Goal: Use online tool/utility: Utilize a website feature to perform a specific function

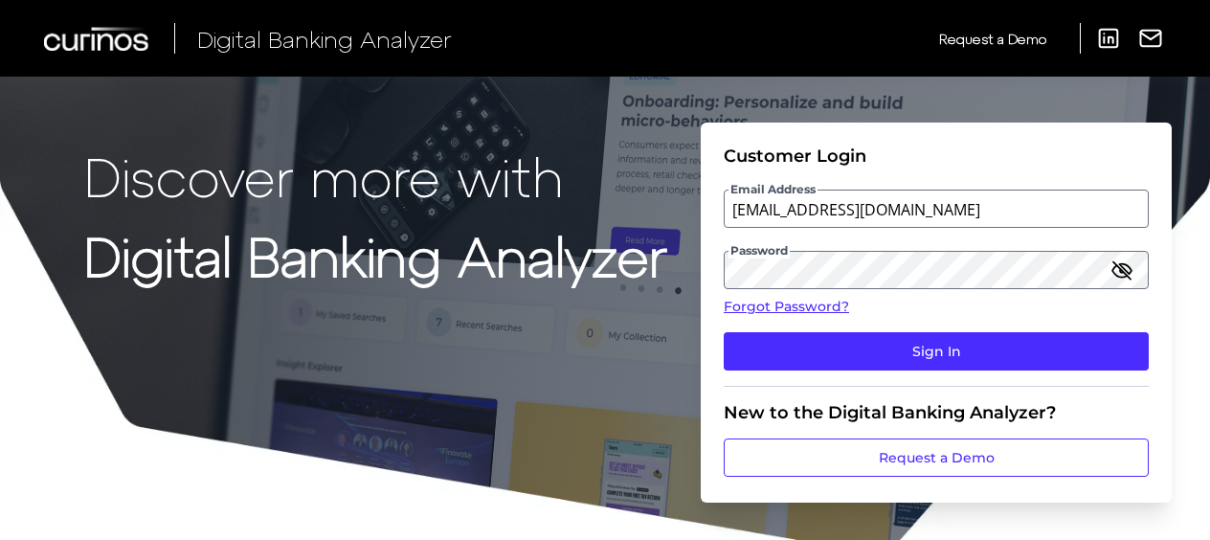
click at [828, 351] on button "Sign In" at bounding box center [936, 351] width 425 height 38
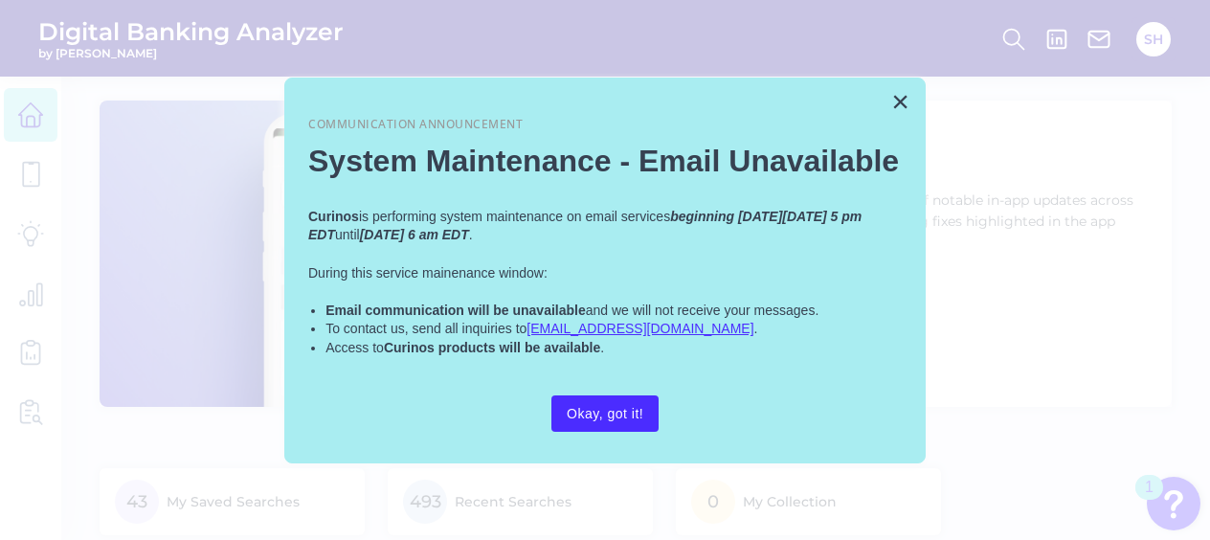
click at [902, 93] on button "×" at bounding box center [900, 101] width 18 height 31
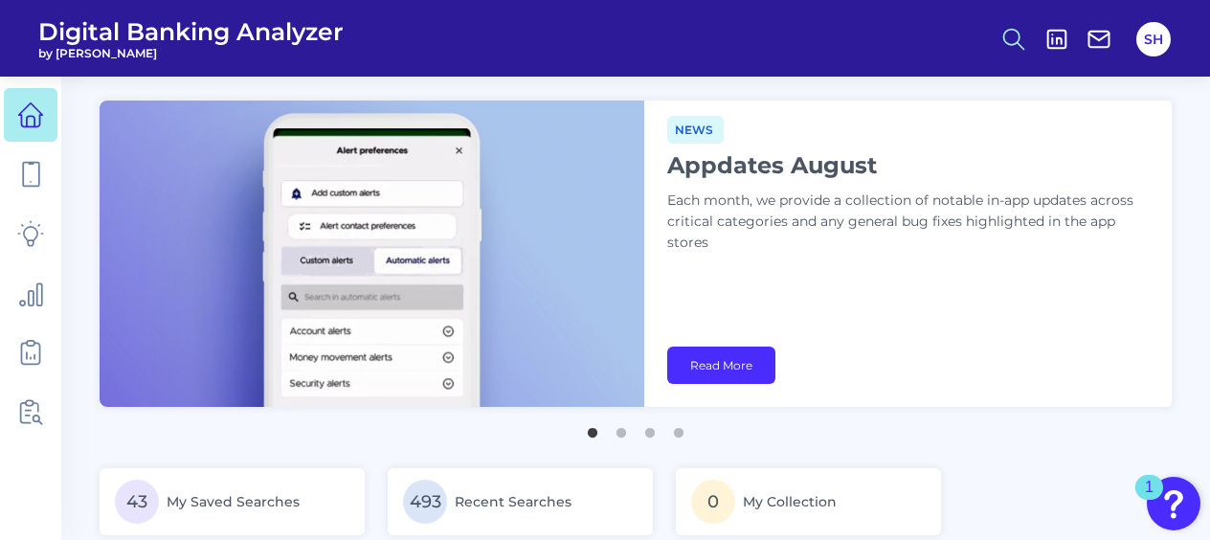
click at [1011, 36] on icon at bounding box center [1013, 39] width 27 height 27
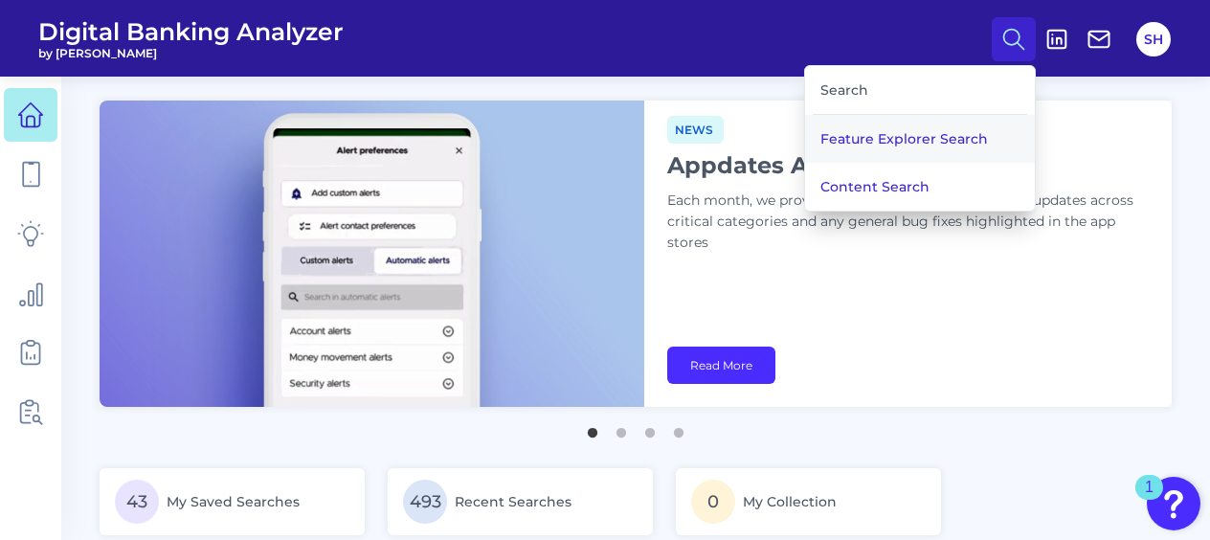
click at [884, 134] on button "Feature Explorer Search" at bounding box center [920, 139] width 230 height 48
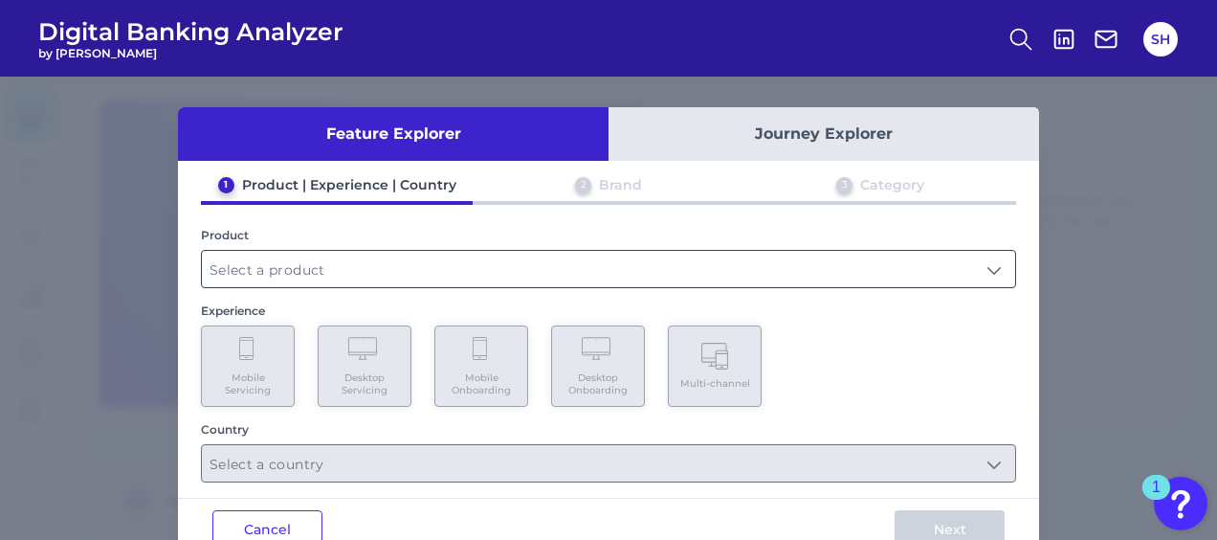
click at [249, 268] on input "text" at bounding box center [609, 269] width 814 height 36
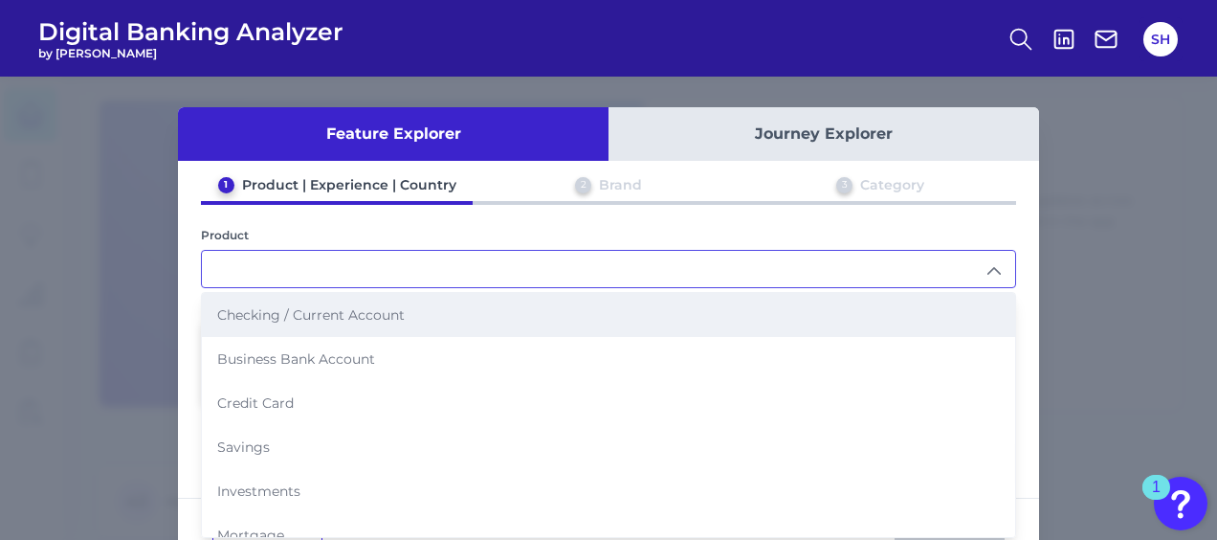
click at [259, 313] on span "Checking / Current Account" at bounding box center [311, 314] width 188 height 17
type input "Checking / Current Account"
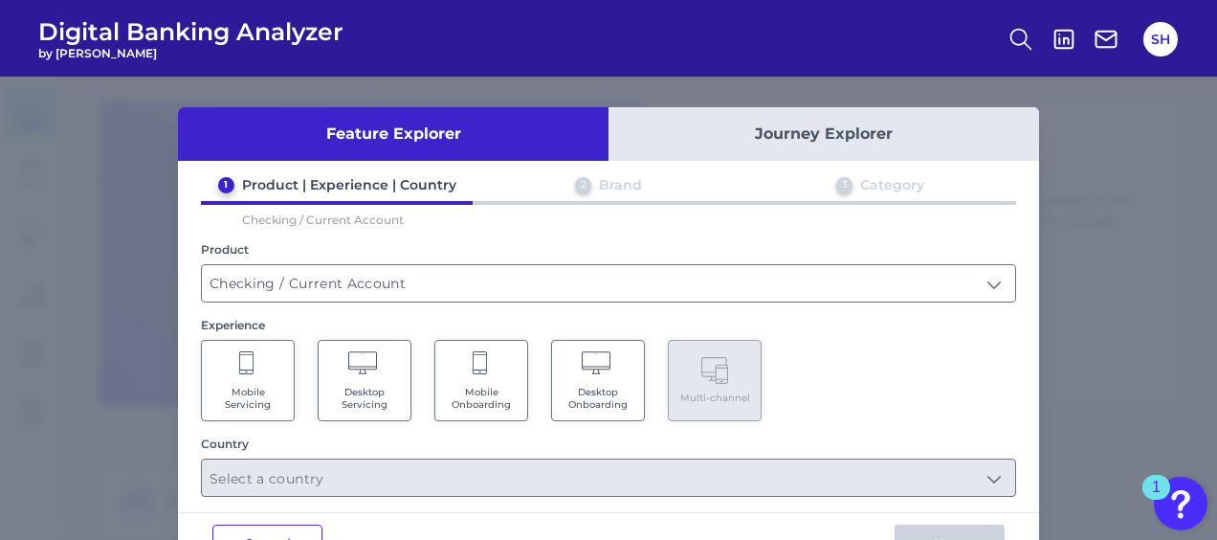
click at [246, 392] on span "Mobile Servicing" at bounding box center [248, 398] width 73 height 25
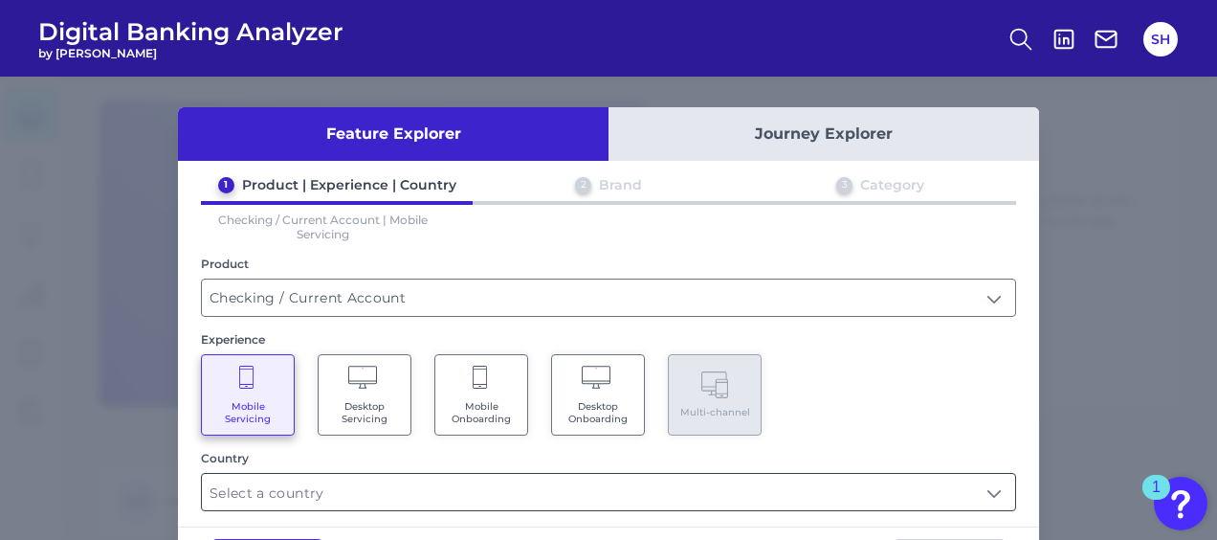
click at [247, 494] on input "text" at bounding box center [609, 492] width 814 height 36
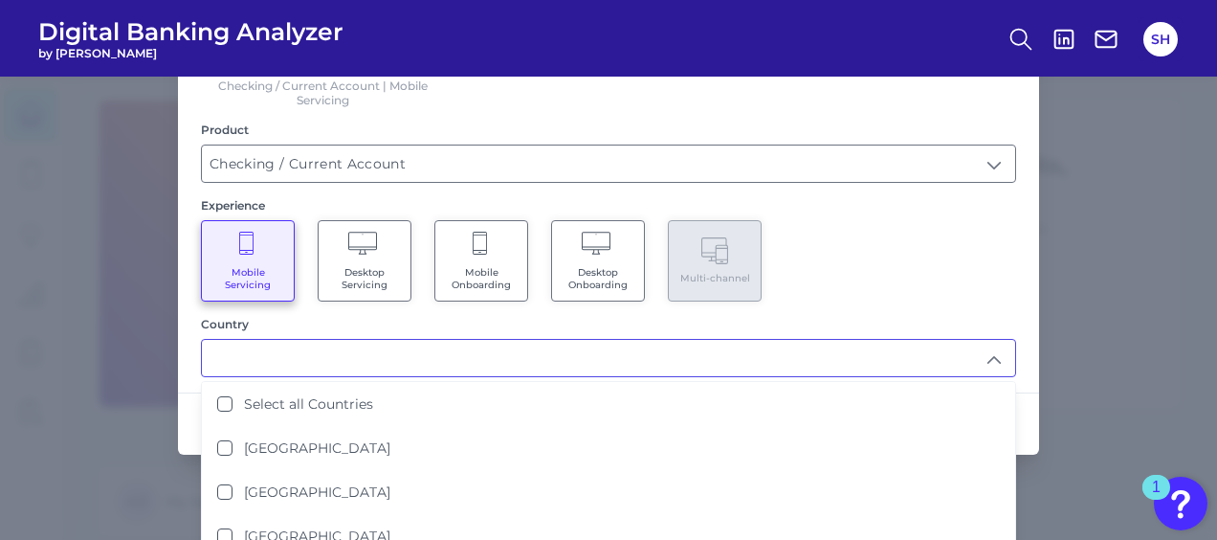
scroll to position [191, 0]
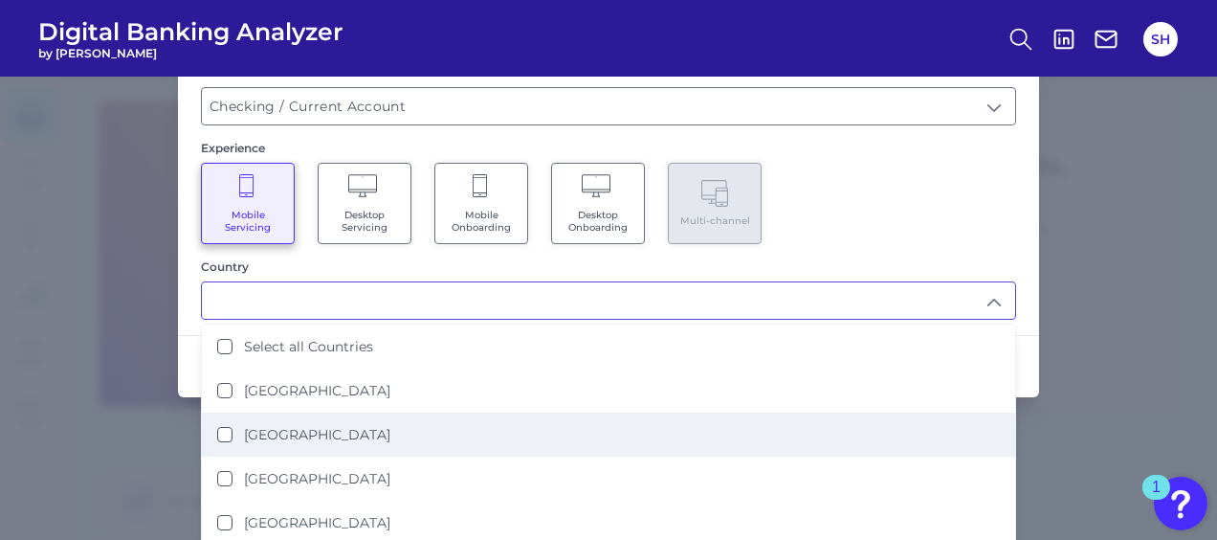
click at [222, 427] on States "[GEOGRAPHIC_DATA]" at bounding box center [224, 434] width 15 height 15
type input "[GEOGRAPHIC_DATA]"
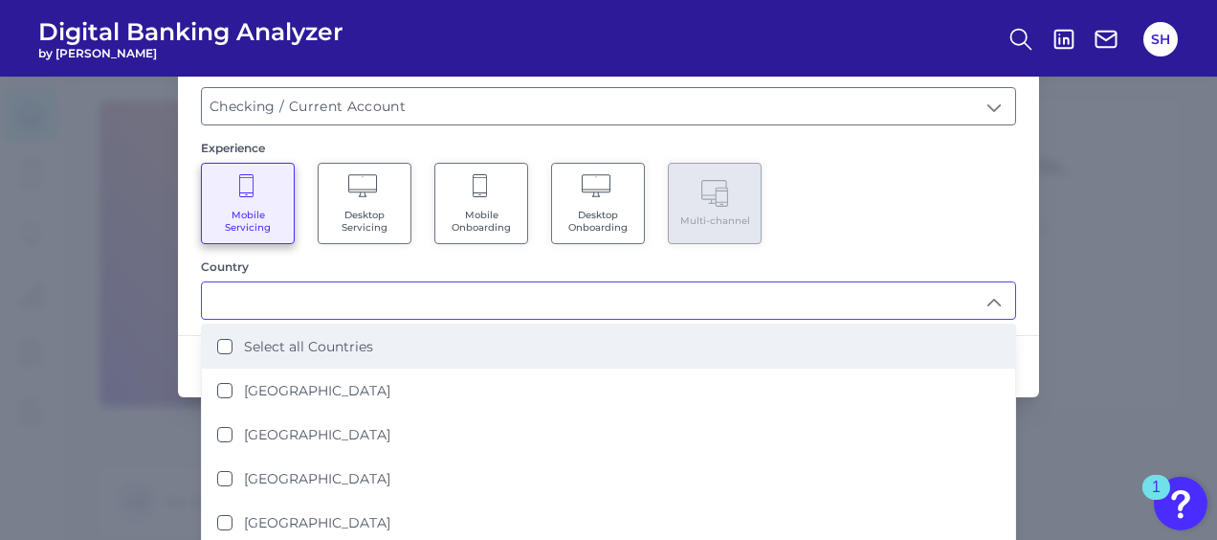
scroll to position [0, 0]
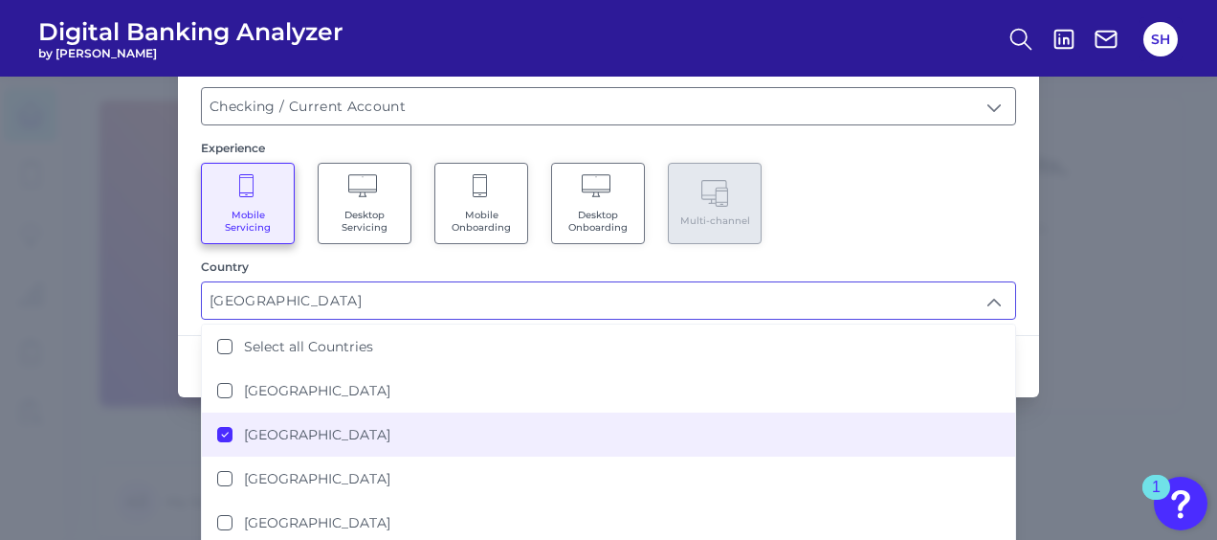
click at [1013, 170] on div "1 Product | Experience | Country 2 Brand 3 Category Checking / Current Account …" at bounding box center [608, 152] width 861 height 335
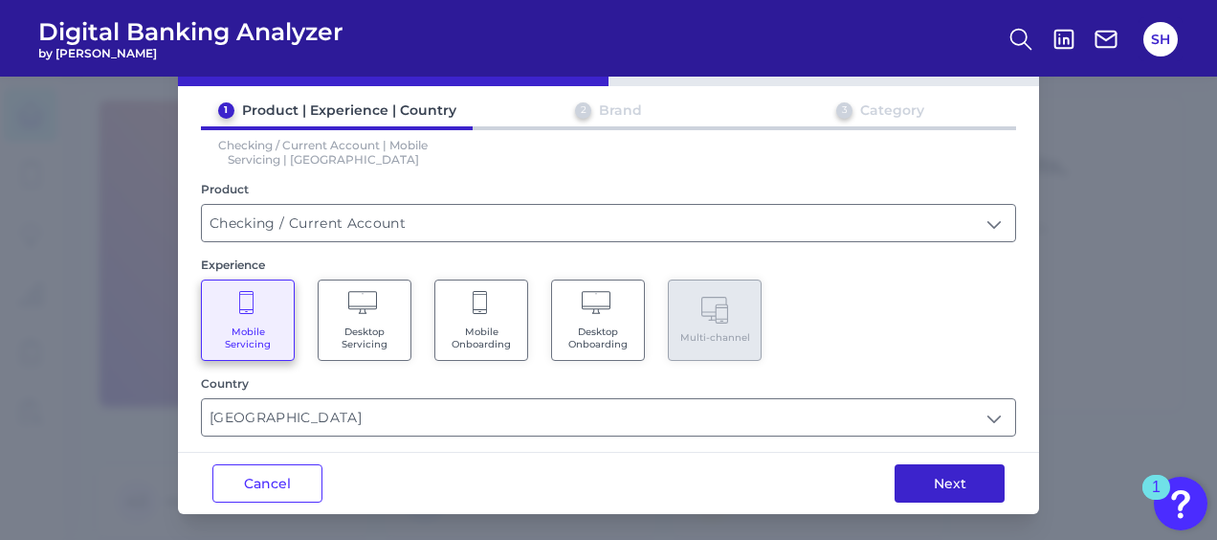
click at [938, 480] on button "Next" at bounding box center [950, 483] width 110 height 38
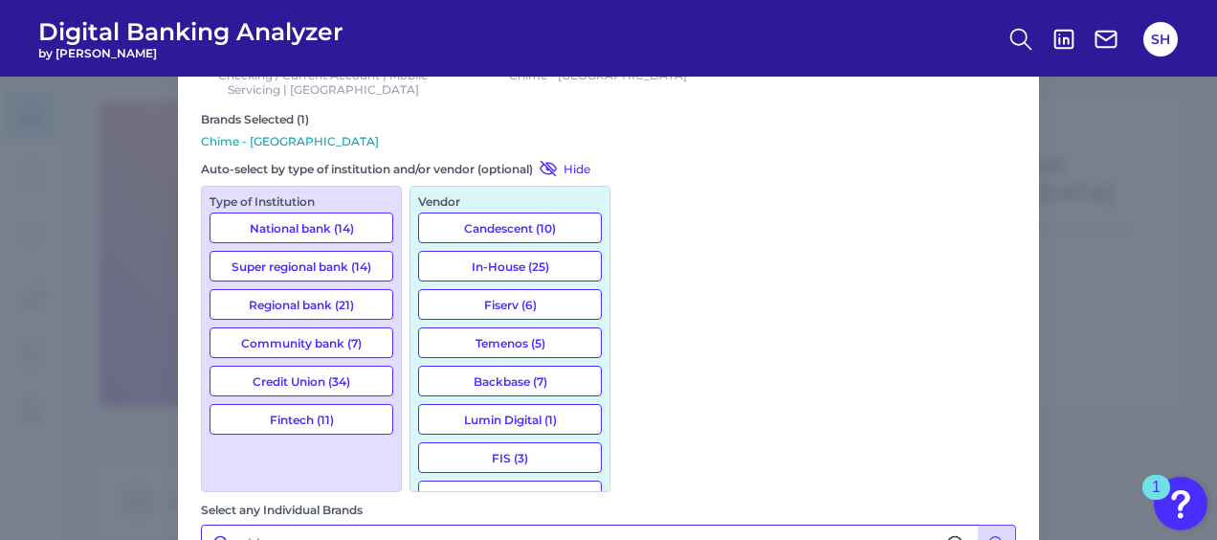
scroll to position [200, 0]
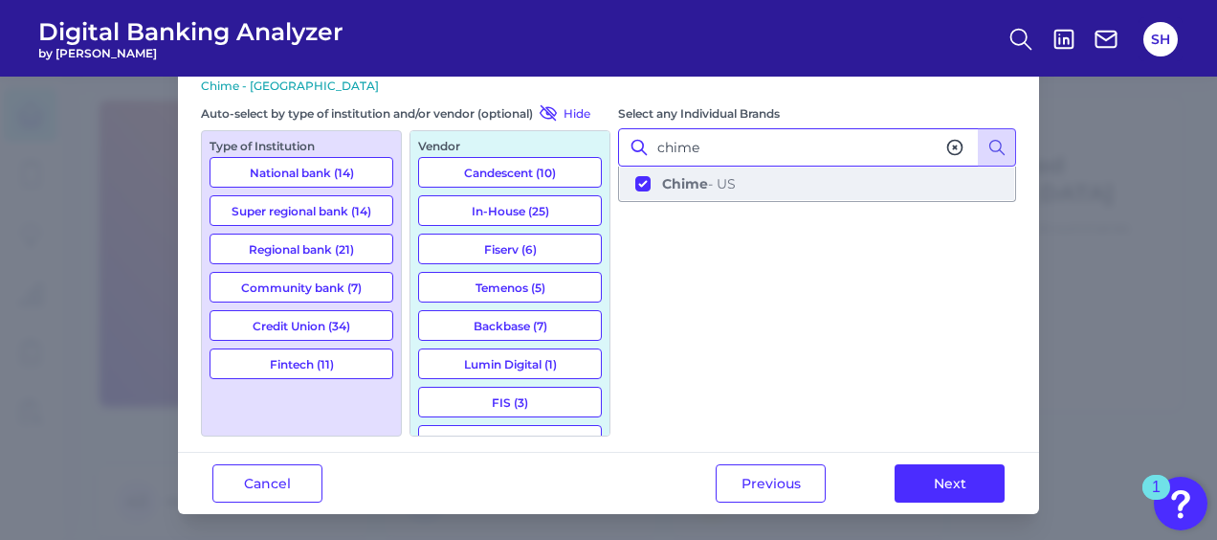
click at [706, 180] on span "Chime - [GEOGRAPHIC_DATA]" at bounding box center [699, 183] width 74 height 17
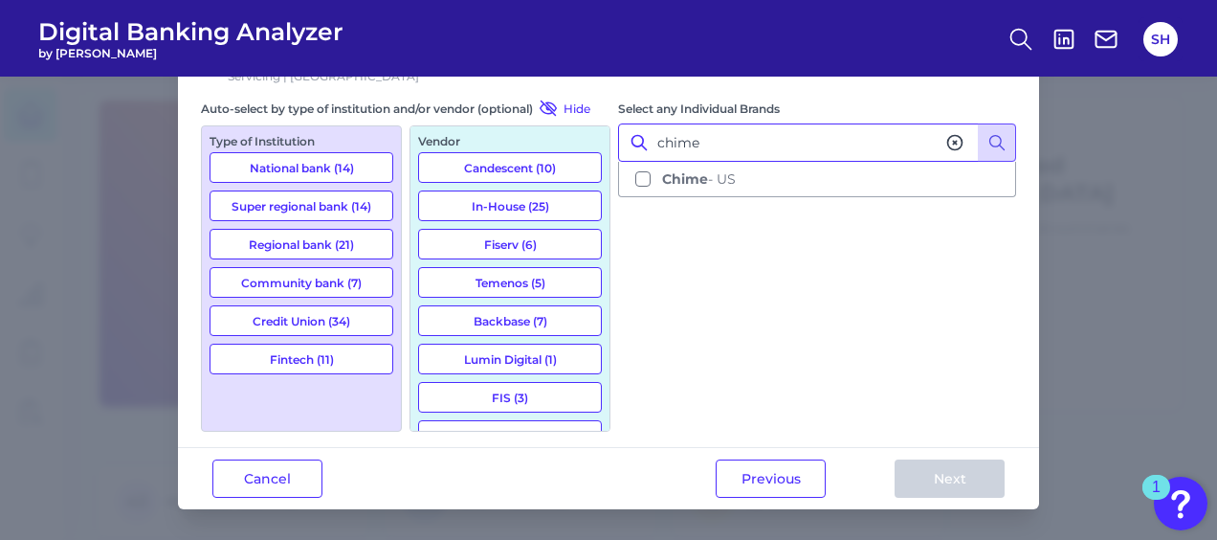
scroll to position [154, 0]
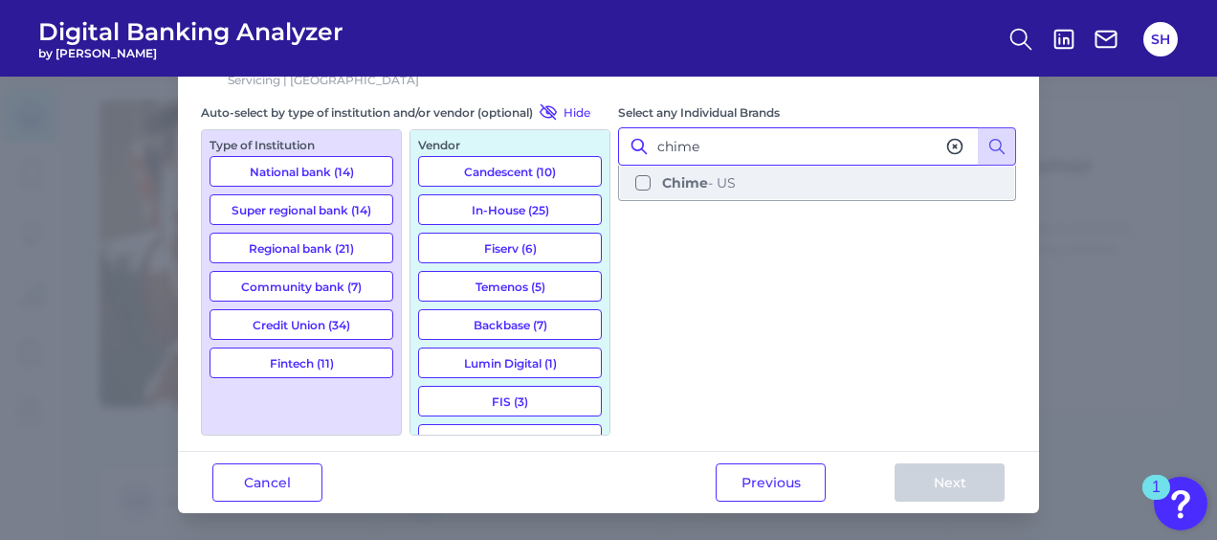
click at [641, 182] on button "Chime - [GEOGRAPHIC_DATA]" at bounding box center [817, 183] width 394 height 33
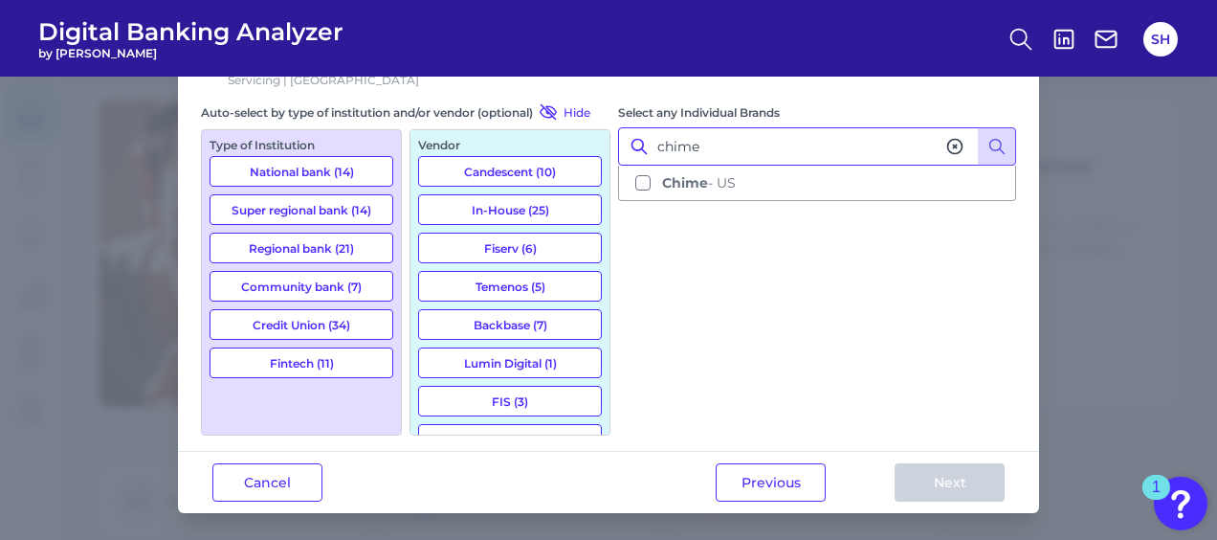
scroll to position [200, 0]
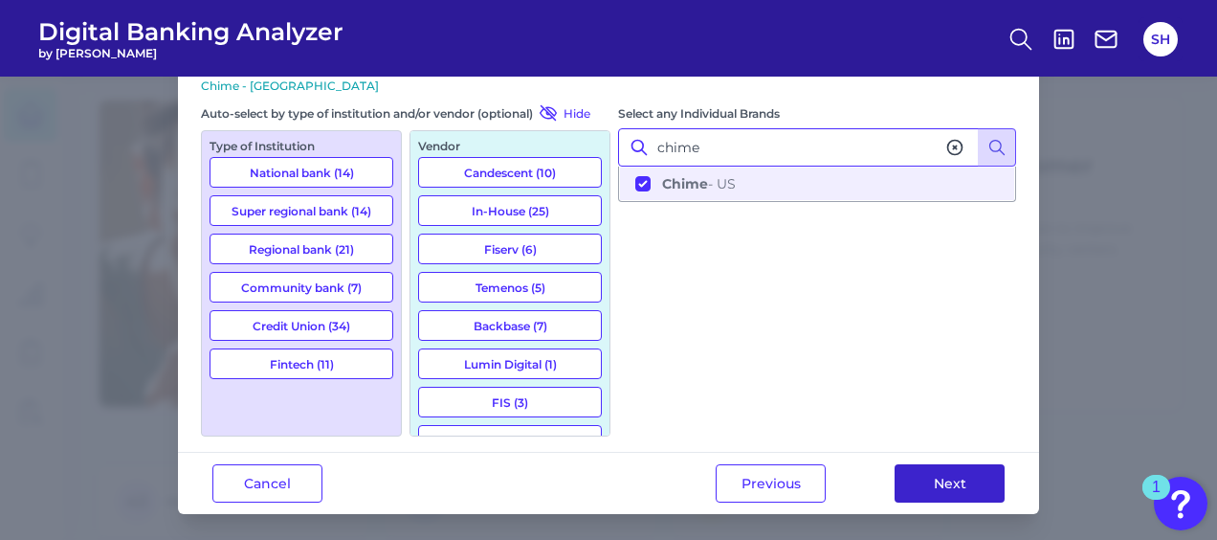
type input "chime"
click at [946, 485] on button "Next" at bounding box center [950, 483] width 110 height 38
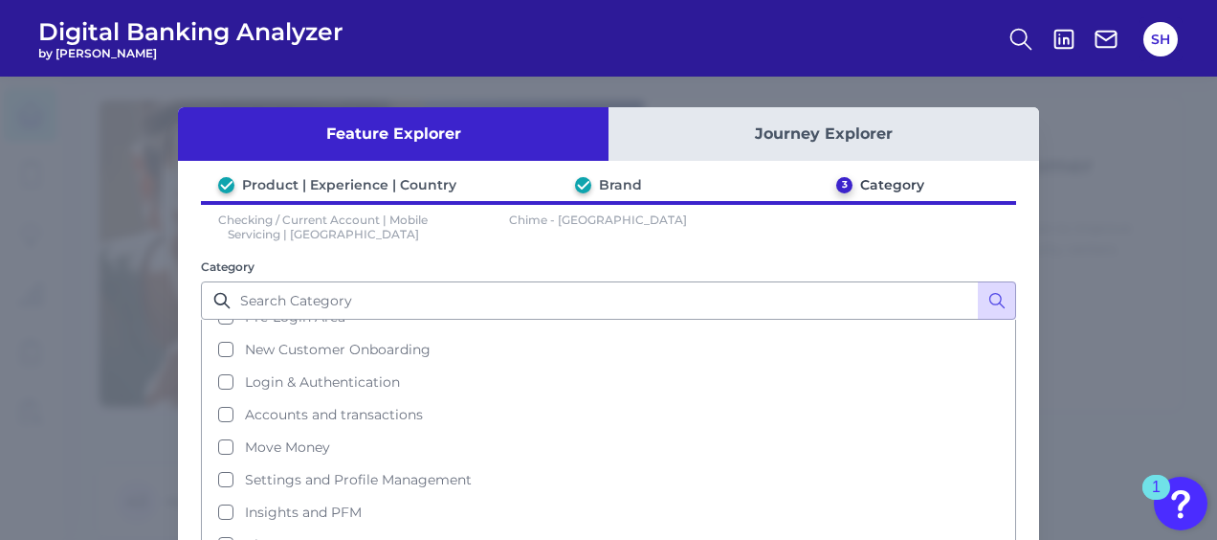
scroll to position [78, 0]
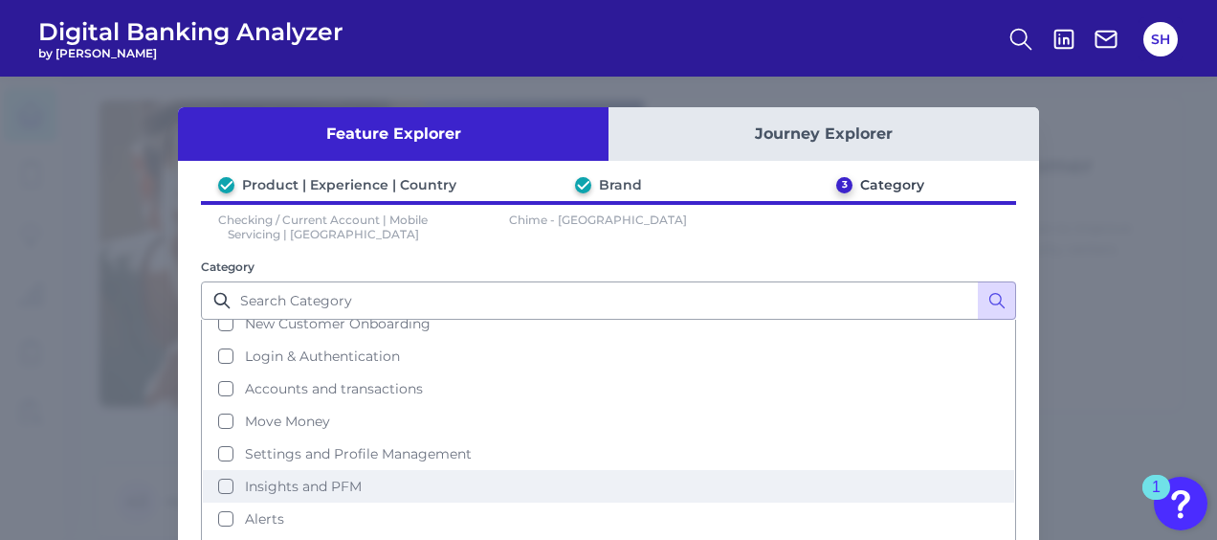
click at [226, 473] on button "Insights and PFM" at bounding box center [609, 486] width 812 height 33
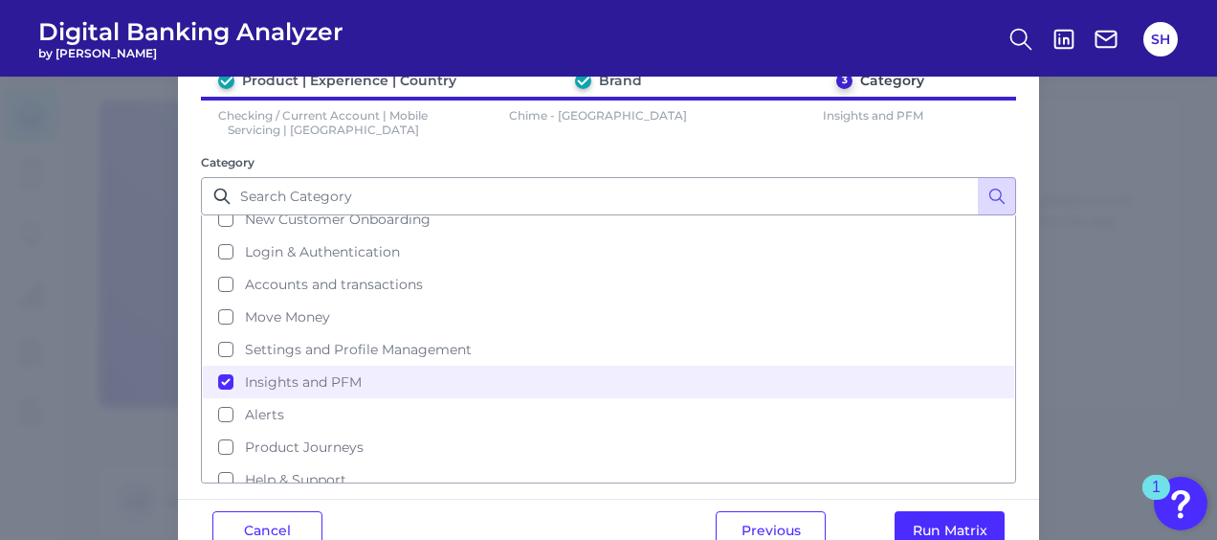
scroll to position [153, 0]
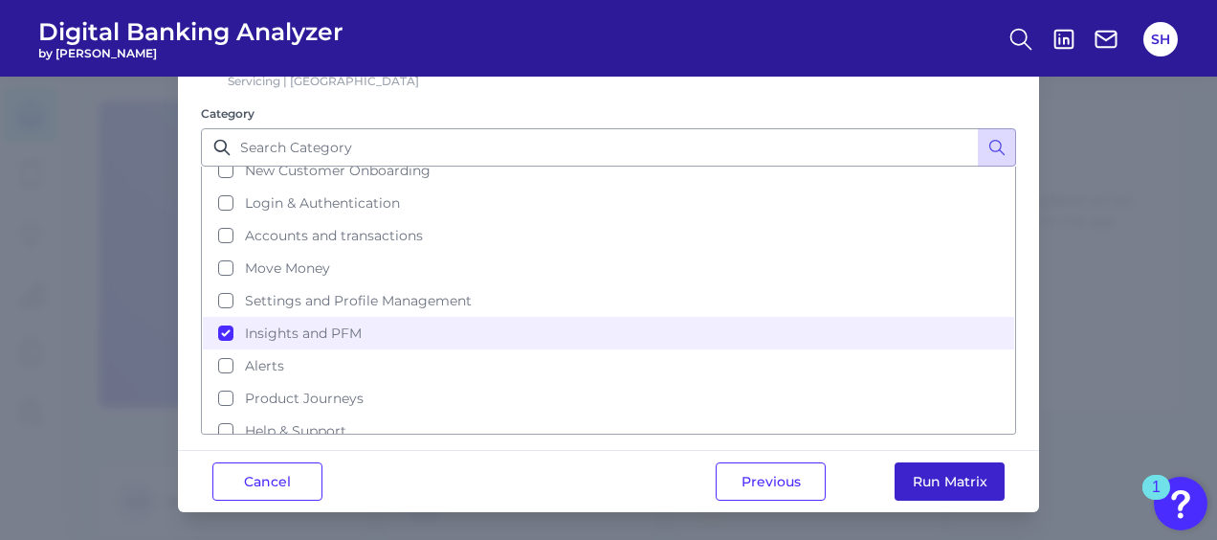
click at [961, 481] on button "Run Matrix" at bounding box center [950, 481] width 110 height 38
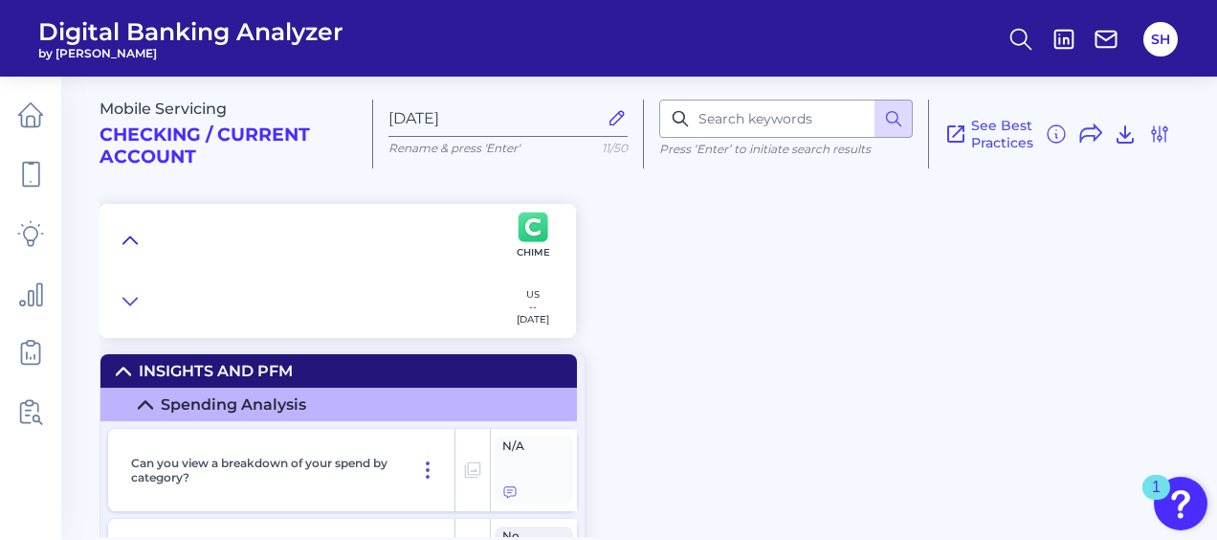
click at [126, 239] on icon at bounding box center [129, 239] width 13 height 7
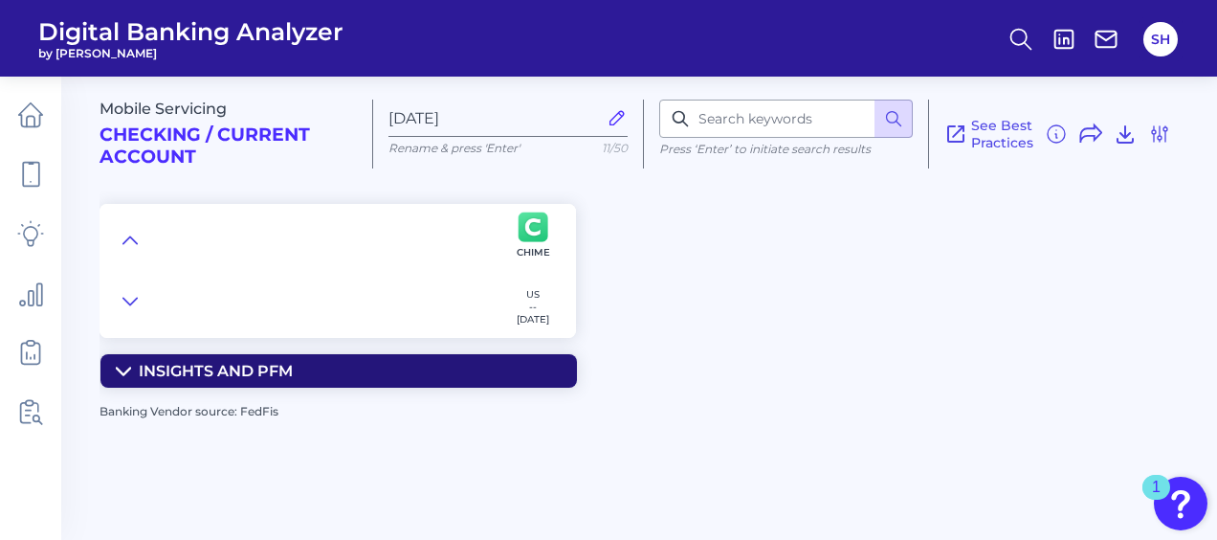
click at [123, 369] on icon at bounding box center [123, 371] width 15 height 15
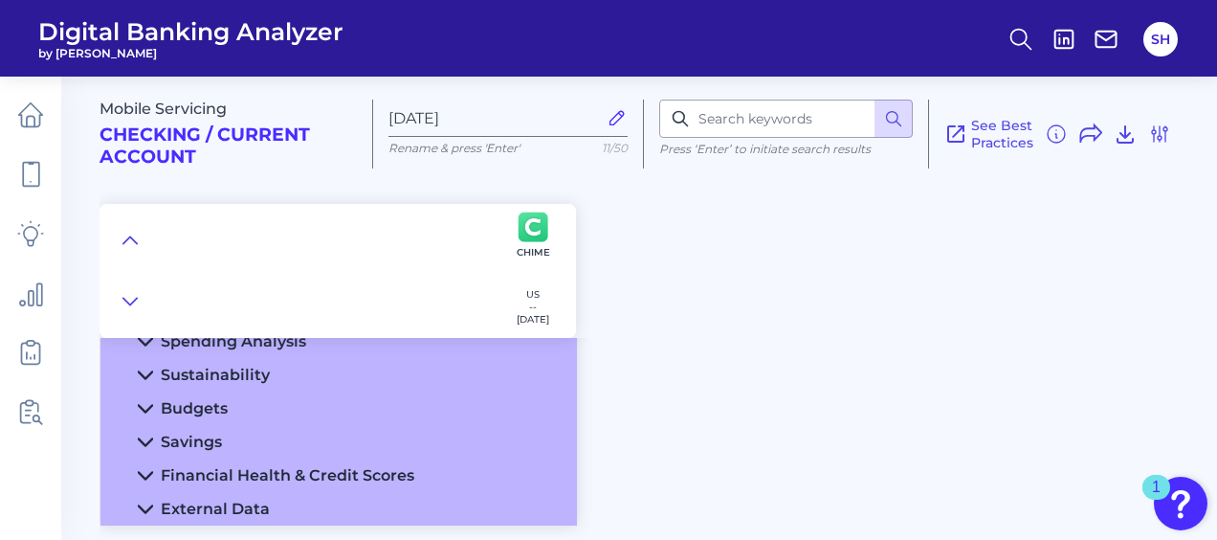
scroll to position [93, 0]
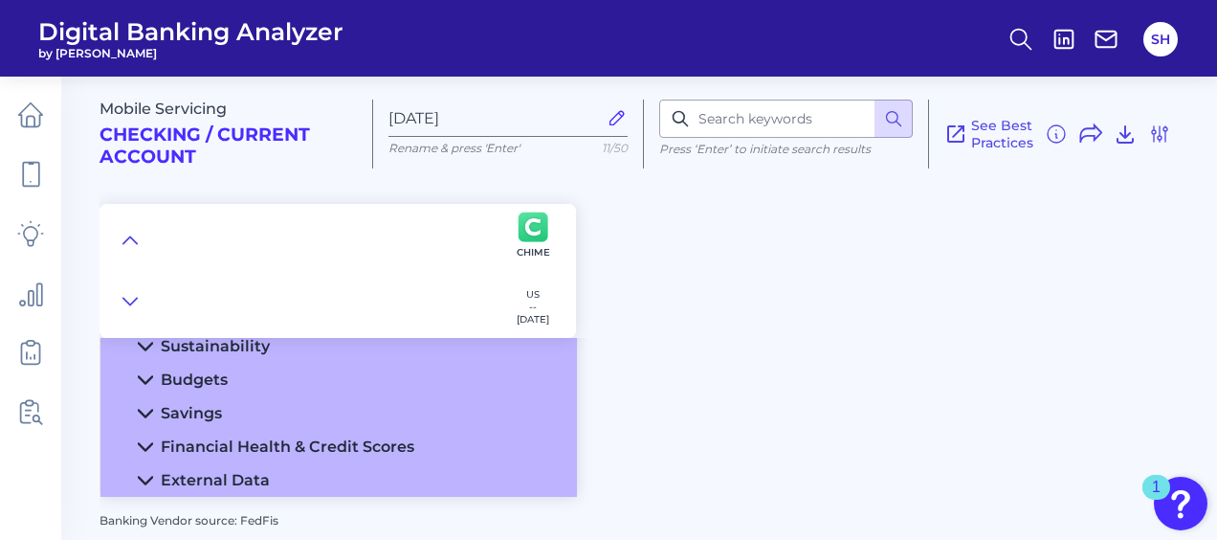
click at [144, 412] on icon at bounding box center [145, 413] width 15 height 15
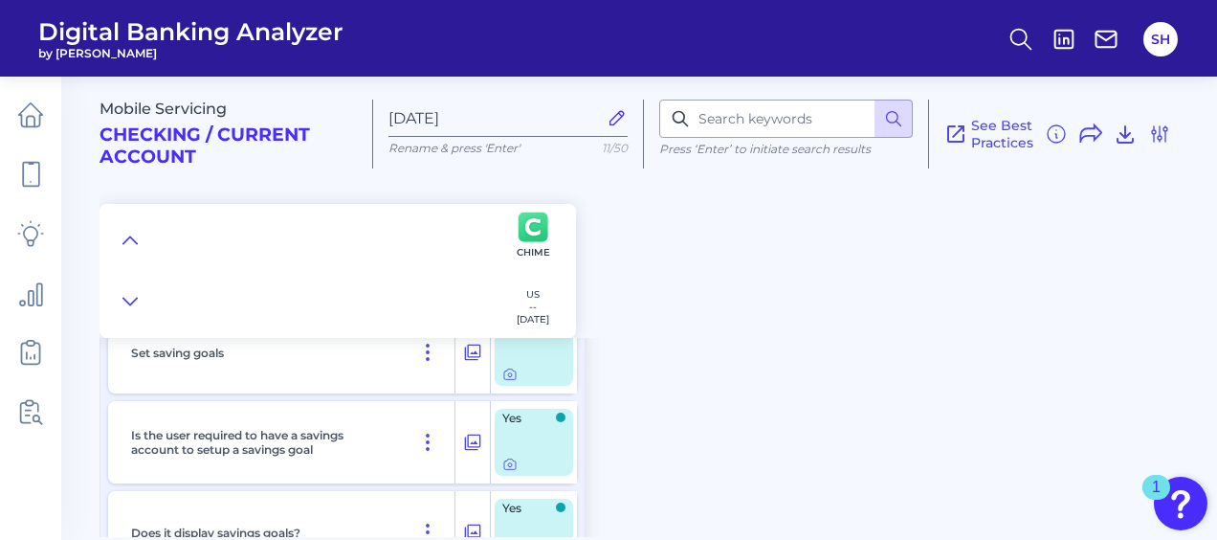
scroll to position [189, 0]
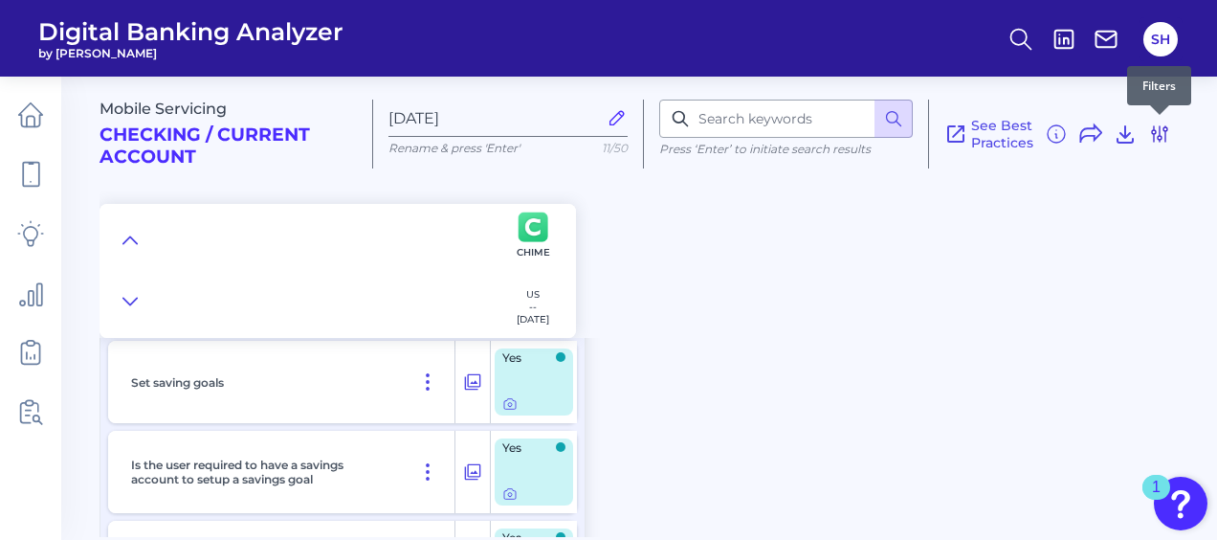
click at [1164, 136] on icon at bounding box center [1160, 134] width 23 height 23
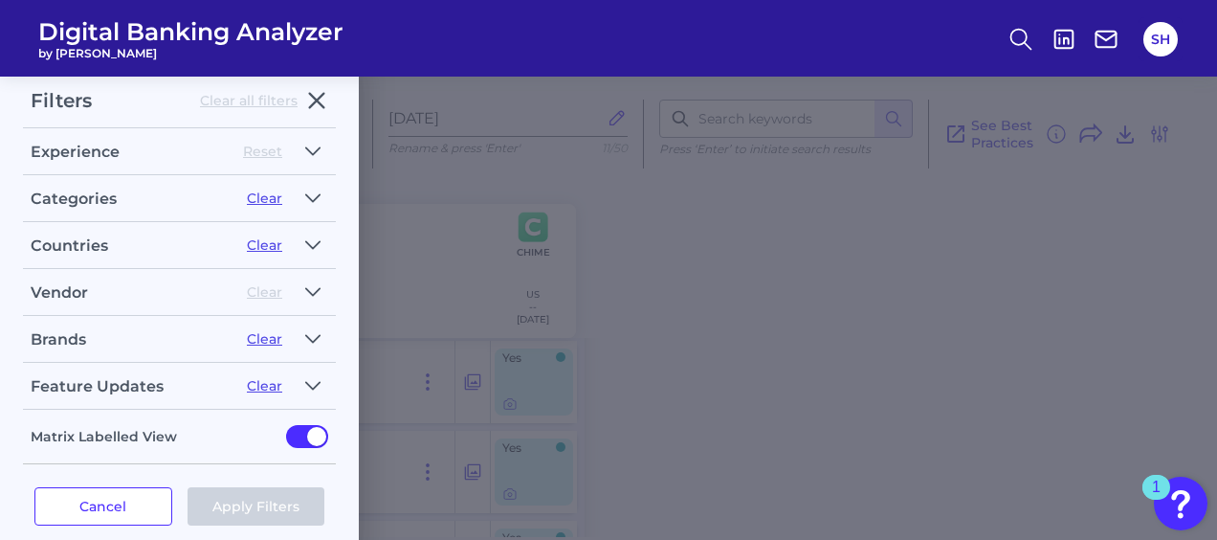
scroll to position [0, 0]
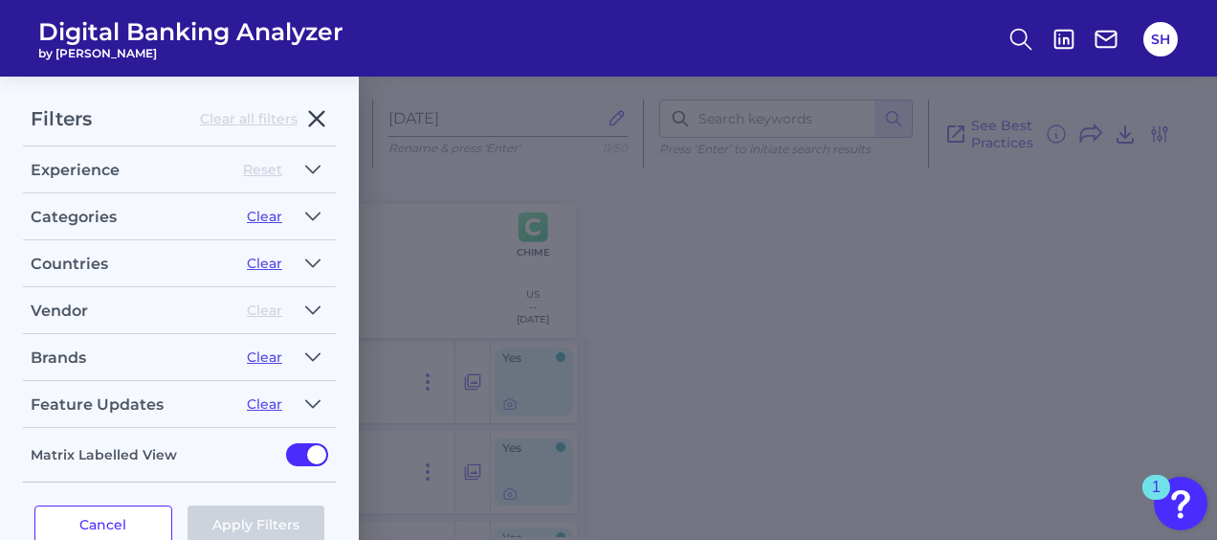
click at [314, 115] on icon "button" at bounding box center [317, 119] width 14 height 14
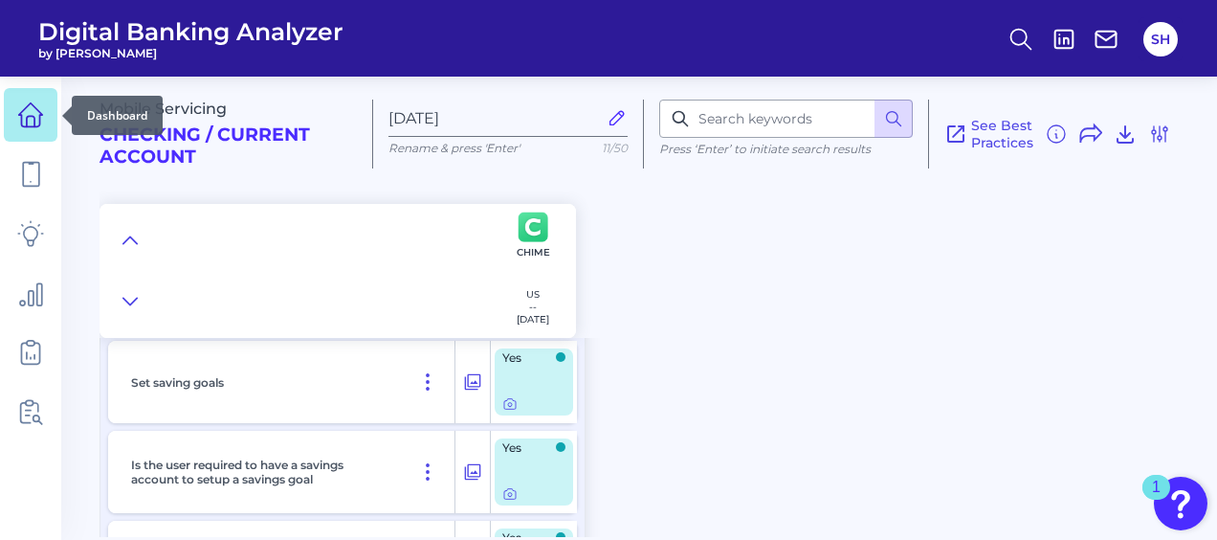
click at [27, 112] on icon at bounding box center [30, 114] width 27 height 27
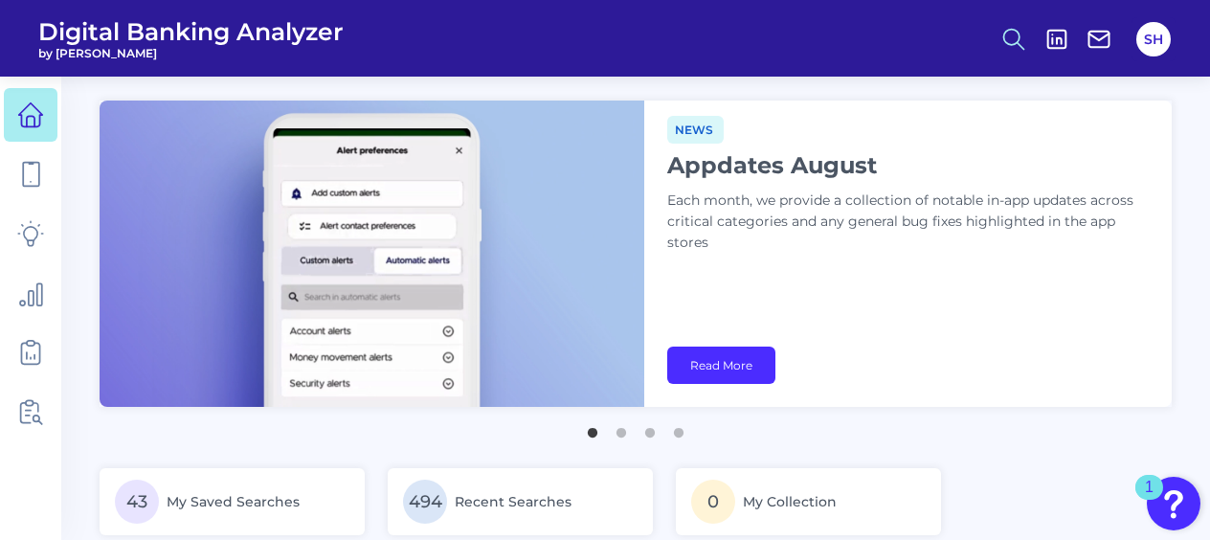
click at [1011, 40] on icon at bounding box center [1013, 39] width 27 height 27
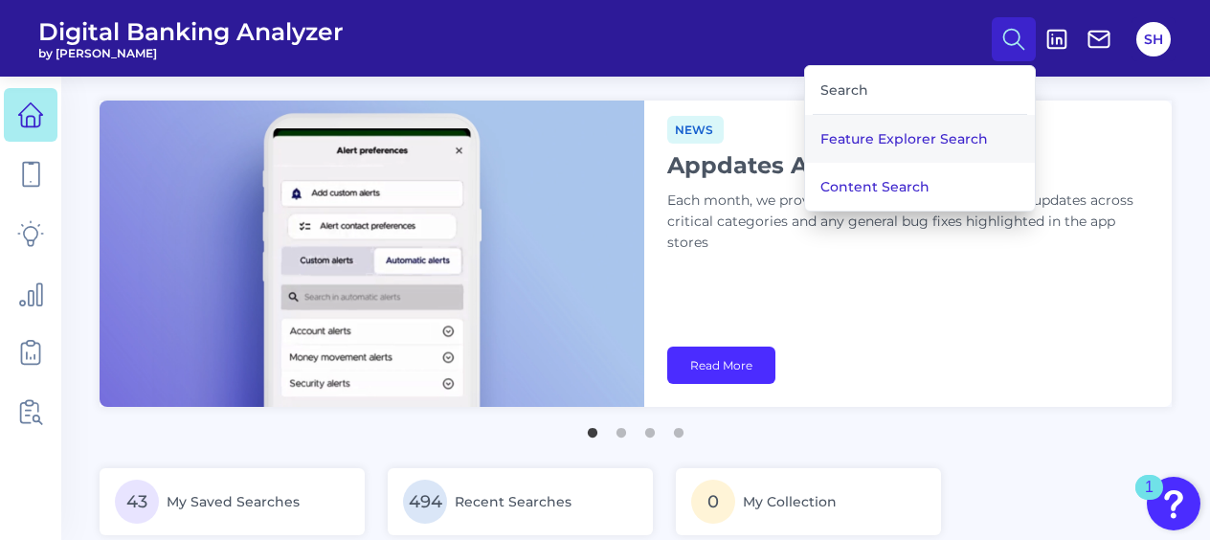
click at [833, 138] on button "Feature Explorer Search" at bounding box center [920, 139] width 230 height 48
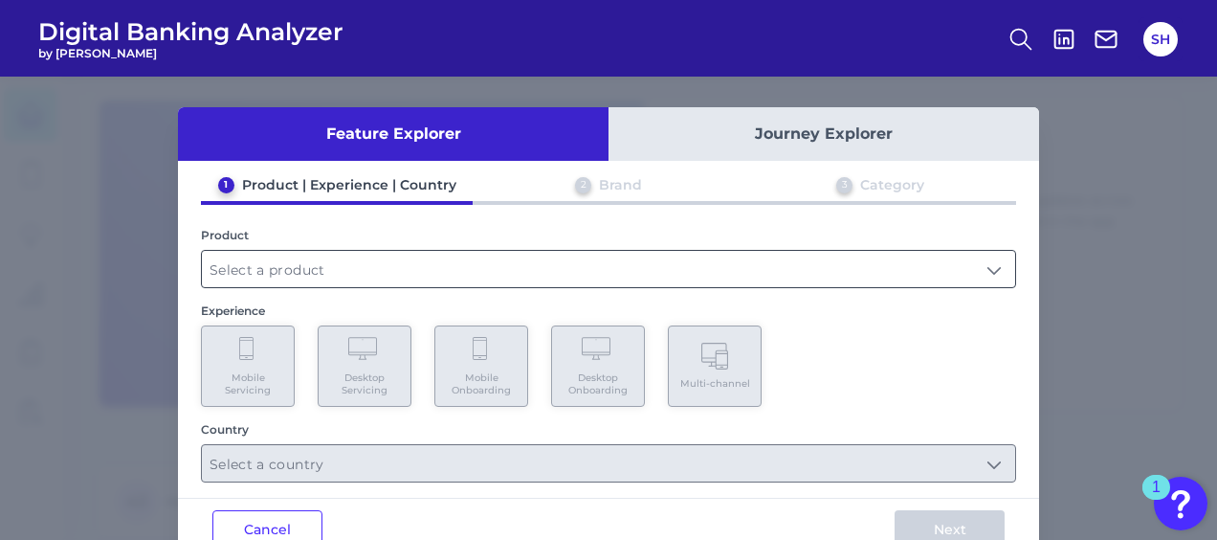
click at [351, 263] on input "text" at bounding box center [609, 269] width 814 height 36
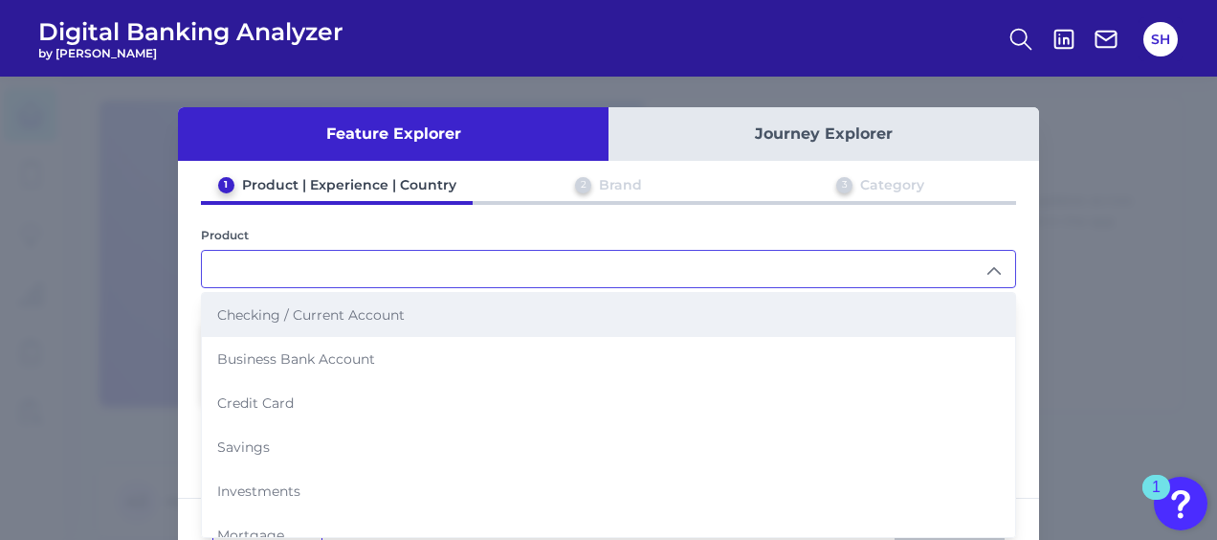
click at [349, 324] on li "Checking / Current Account" at bounding box center [609, 315] width 814 height 44
type input "Checking / Current Account"
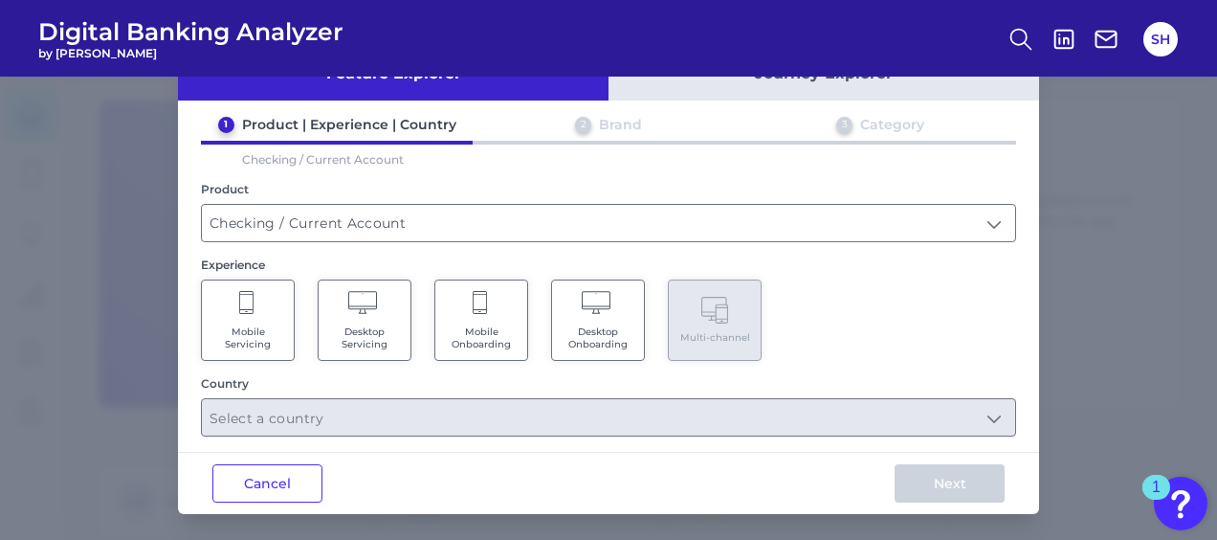
click at [258, 328] on span "Mobile Servicing" at bounding box center [248, 337] width 73 height 25
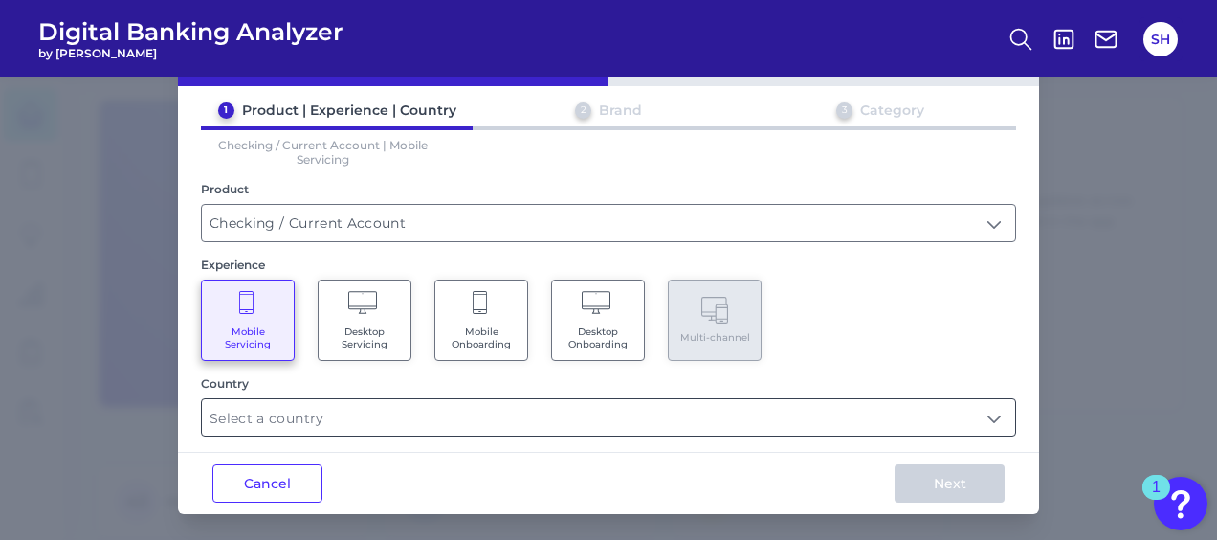
click at [291, 419] on input "text" at bounding box center [609, 417] width 814 height 36
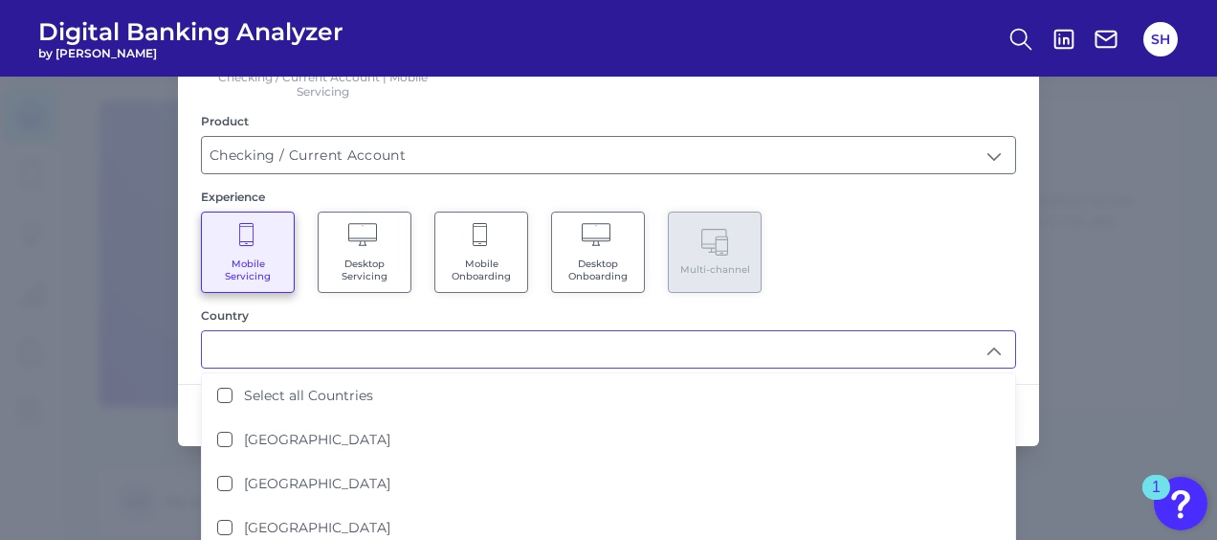
scroll to position [218, 0]
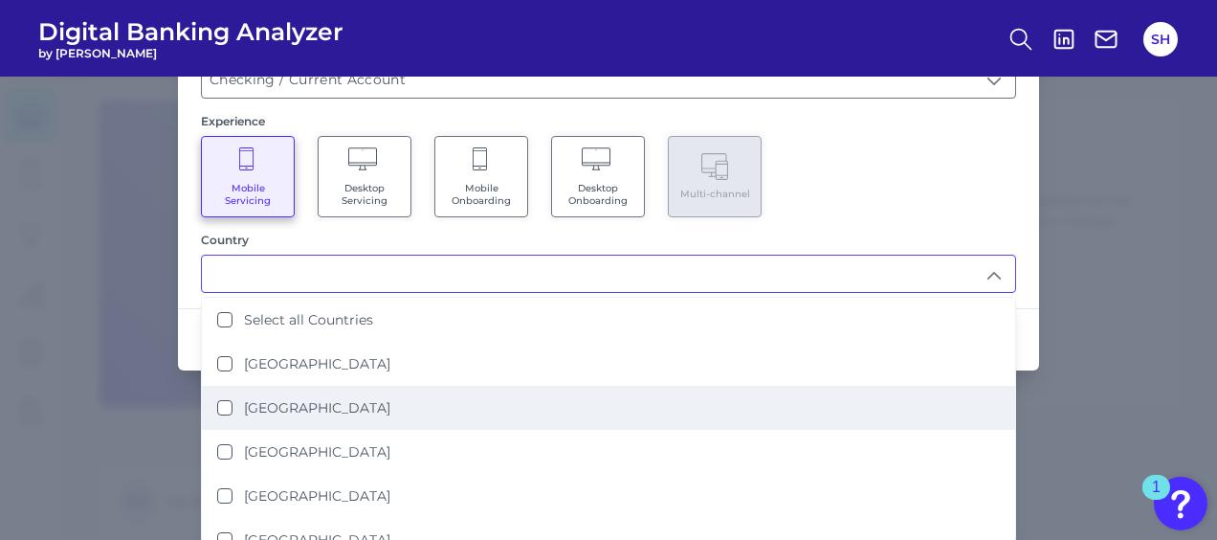
click at [219, 406] on States "[GEOGRAPHIC_DATA]" at bounding box center [224, 407] width 15 height 15
type input "[GEOGRAPHIC_DATA]"
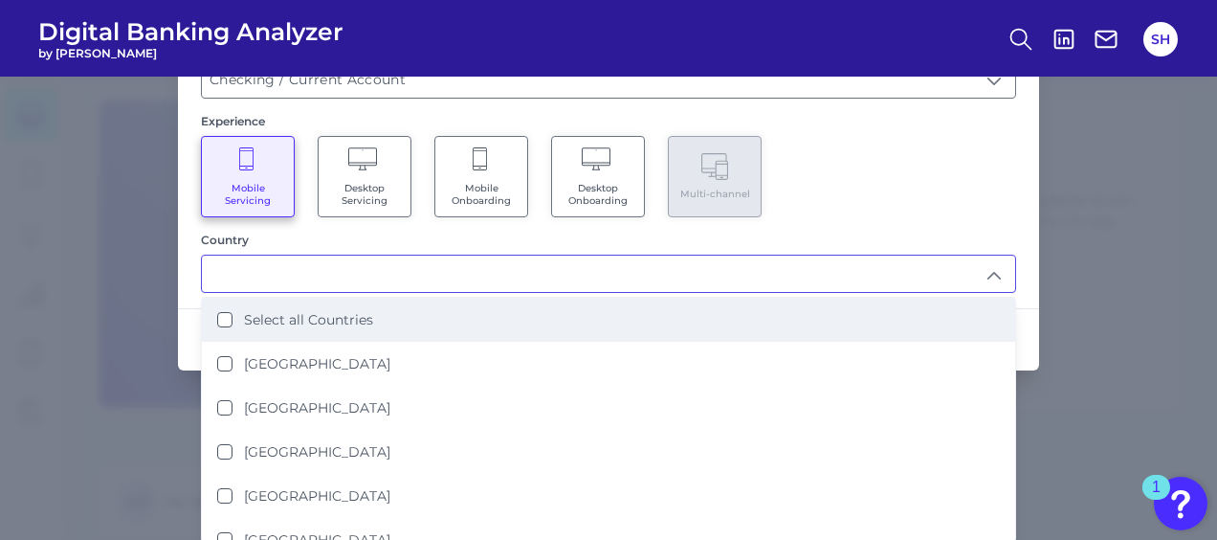
scroll to position [0, 0]
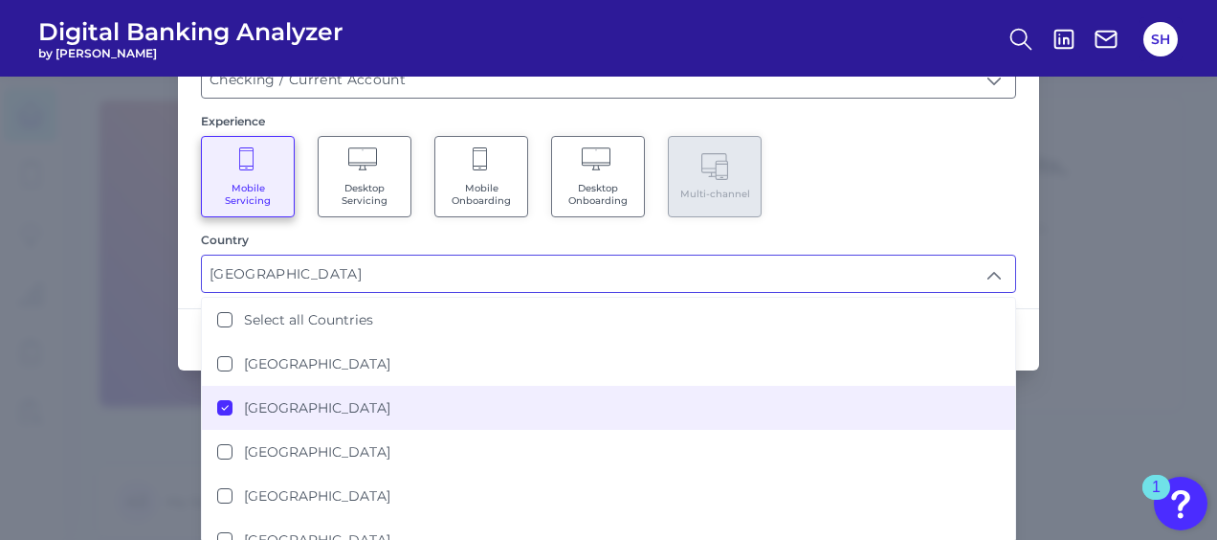
click at [985, 184] on div "Mobile Servicing Desktop Servicing Mobile Onboarding Desktop Onboarding Multi-c…" at bounding box center [608, 176] width 815 height 81
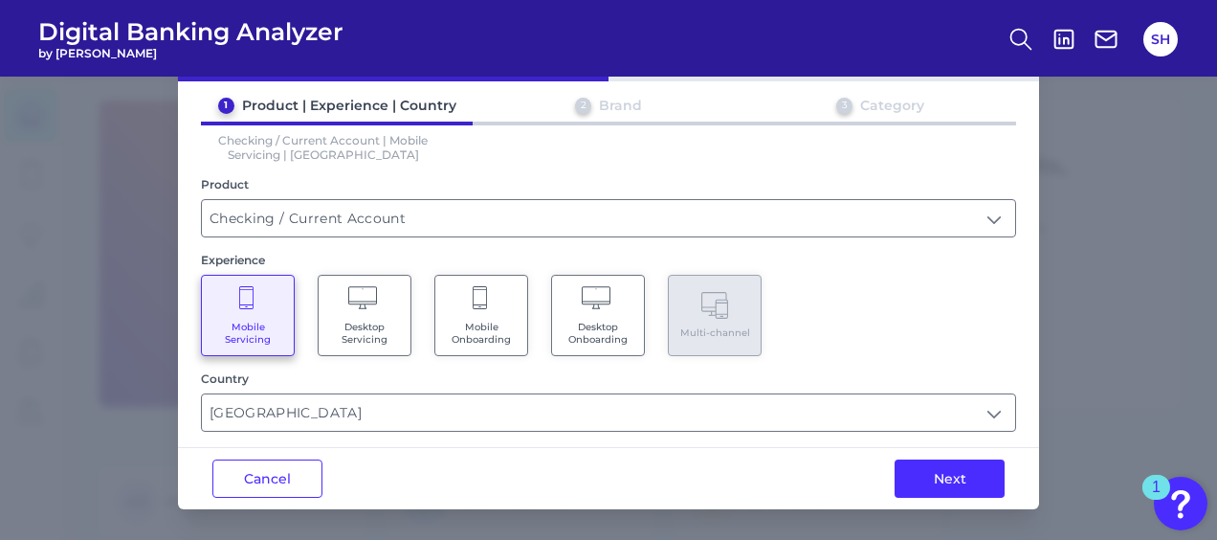
scroll to position [75, 0]
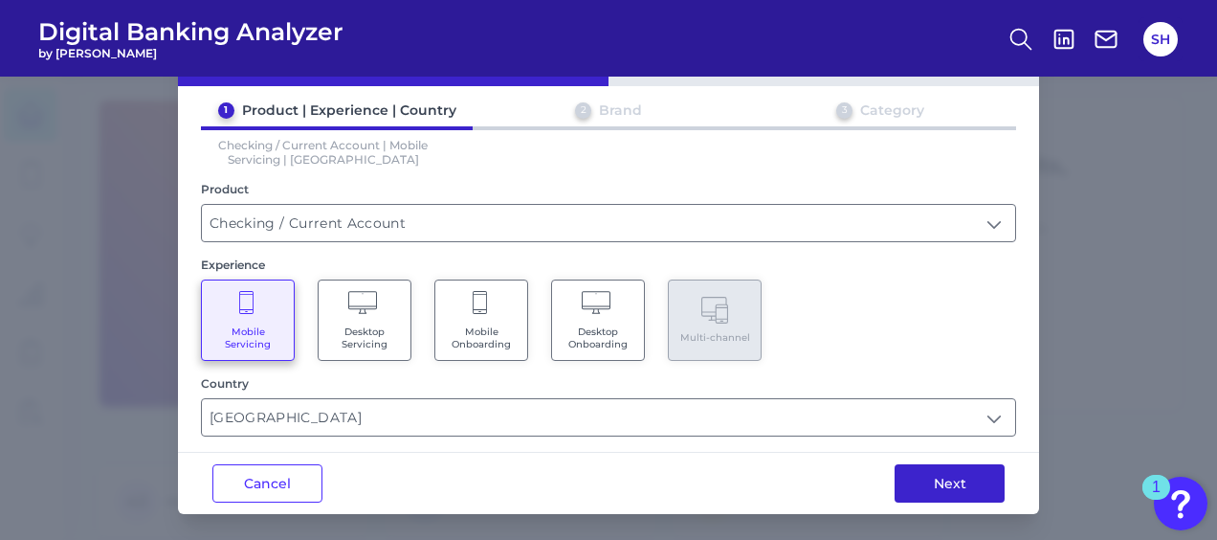
click at [947, 475] on button "Next" at bounding box center [950, 483] width 110 height 38
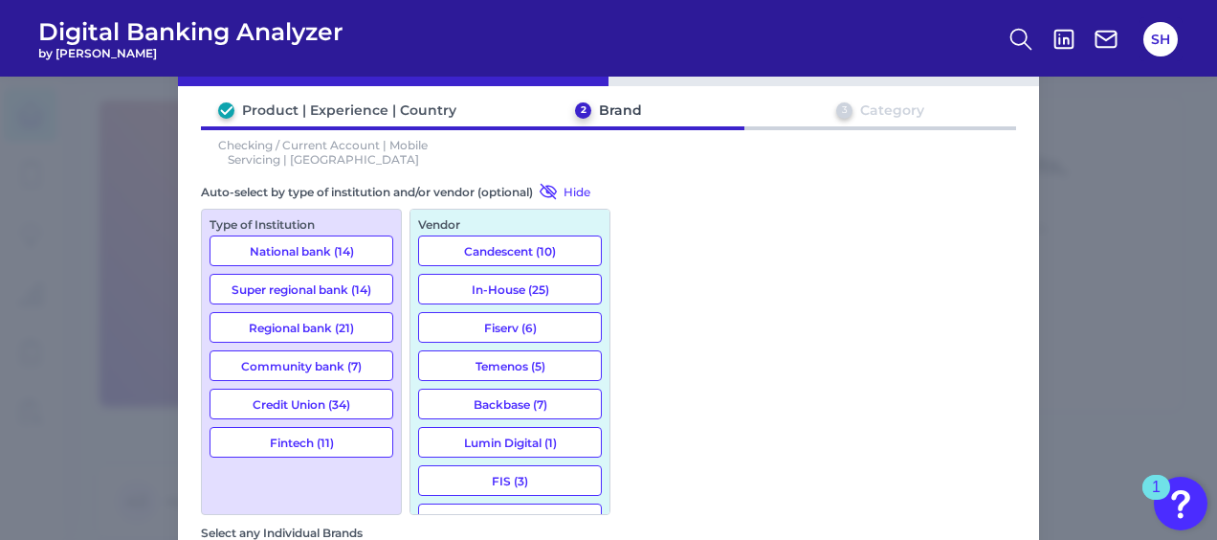
click at [276, 440] on button "Fintech (11)" at bounding box center [302, 442] width 184 height 31
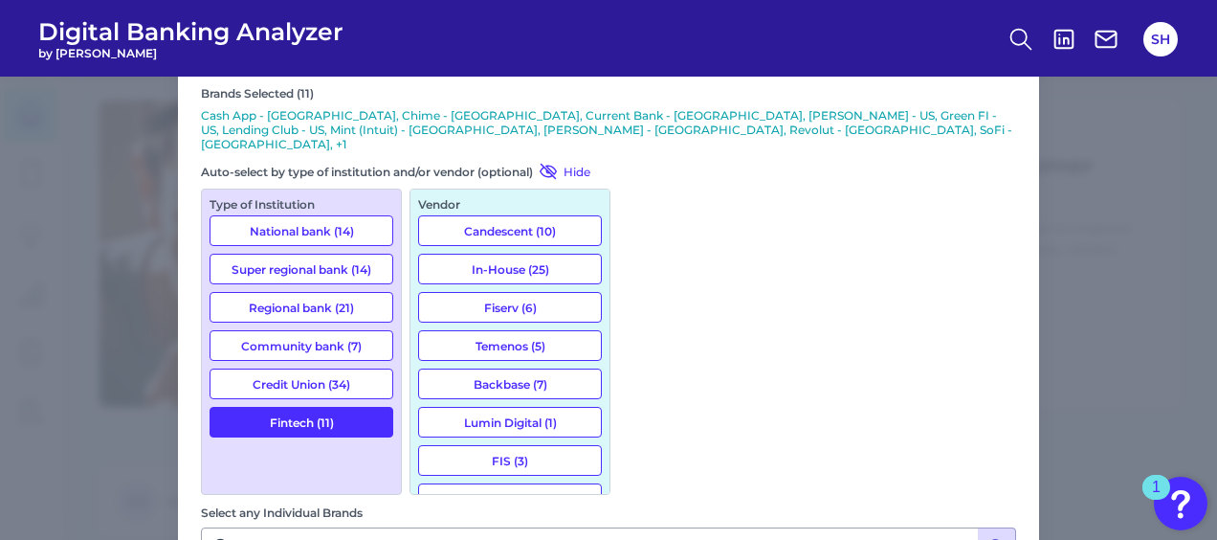
scroll to position [214, 0]
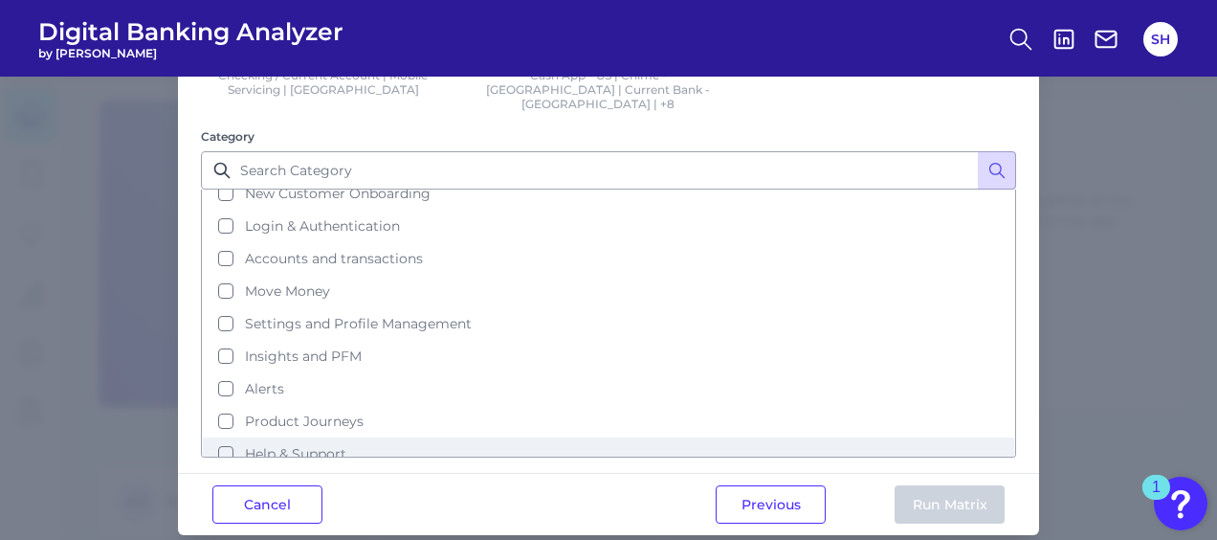
scroll to position [153, 0]
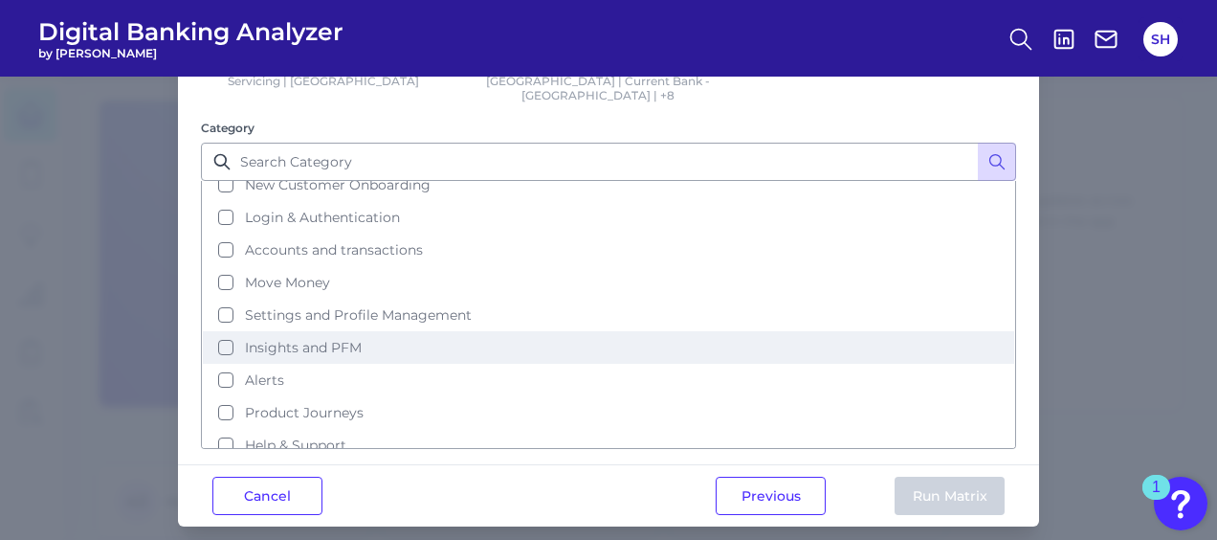
click at [219, 331] on button "Insights and PFM" at bounding box center [609, 347] width 812 height 33
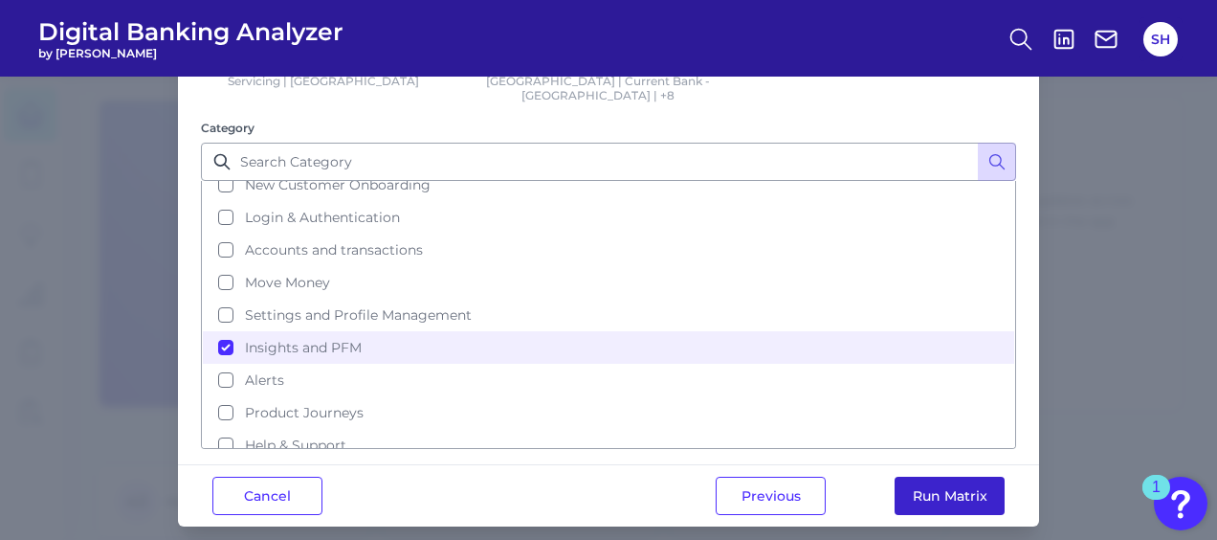
click at [943, 482] on button "Run Matrix" at bounding box center [950, 496] width 110 height 38
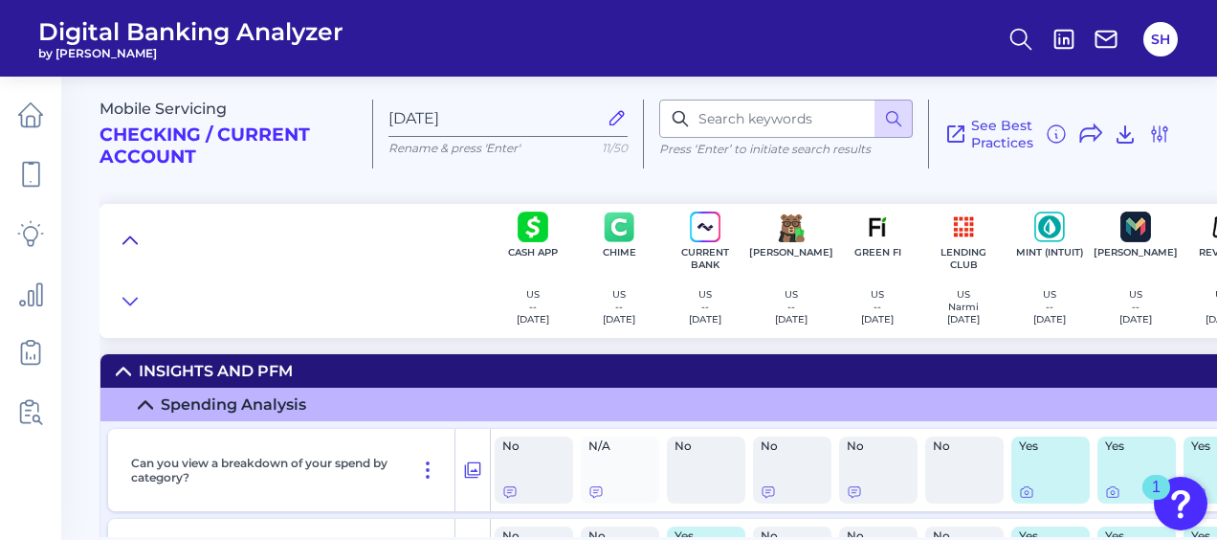
click at [127, 239] on icon at bounding box center [129, 239] width 13 height 7
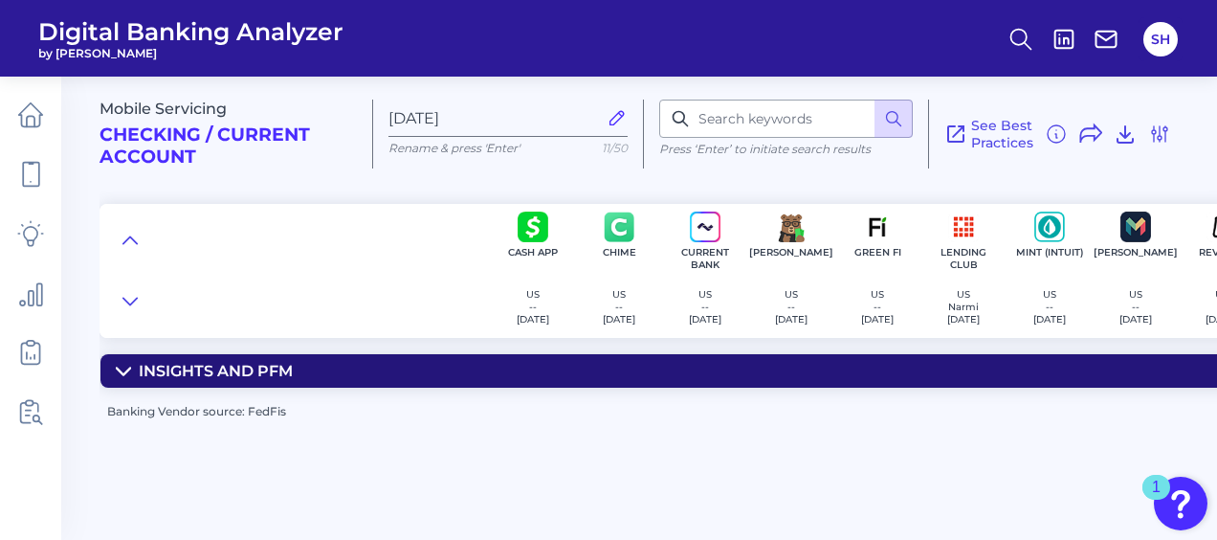
click at [119, 369] on icon at bounding box center [123, 371] width 13 height 7
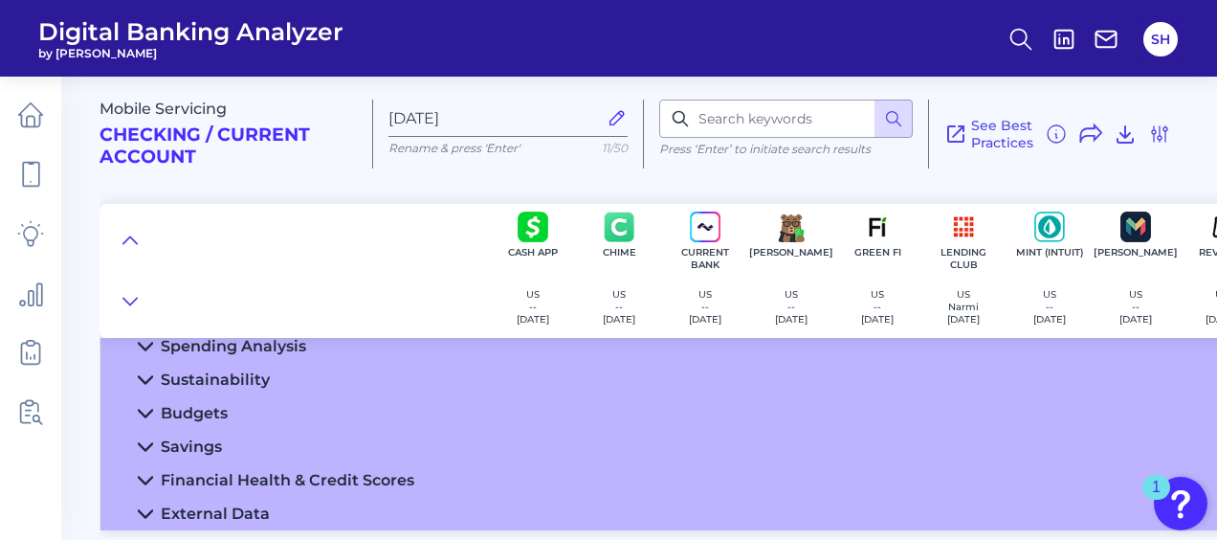
scroll to position [101, 0]
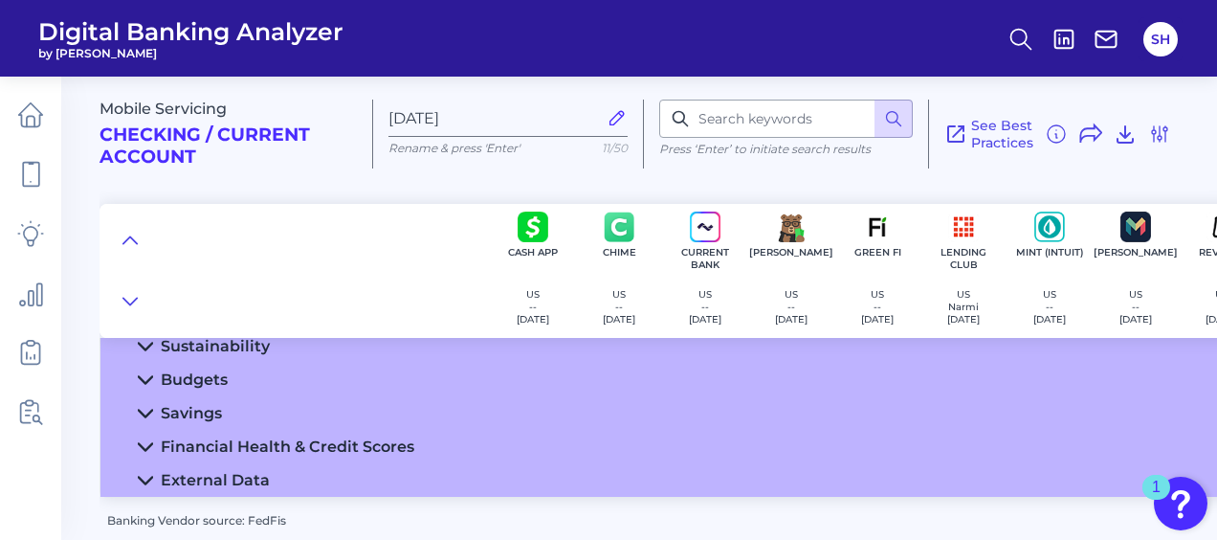
click at [147, 406] on icon at bounding box center [145, 413] width 15 height 15
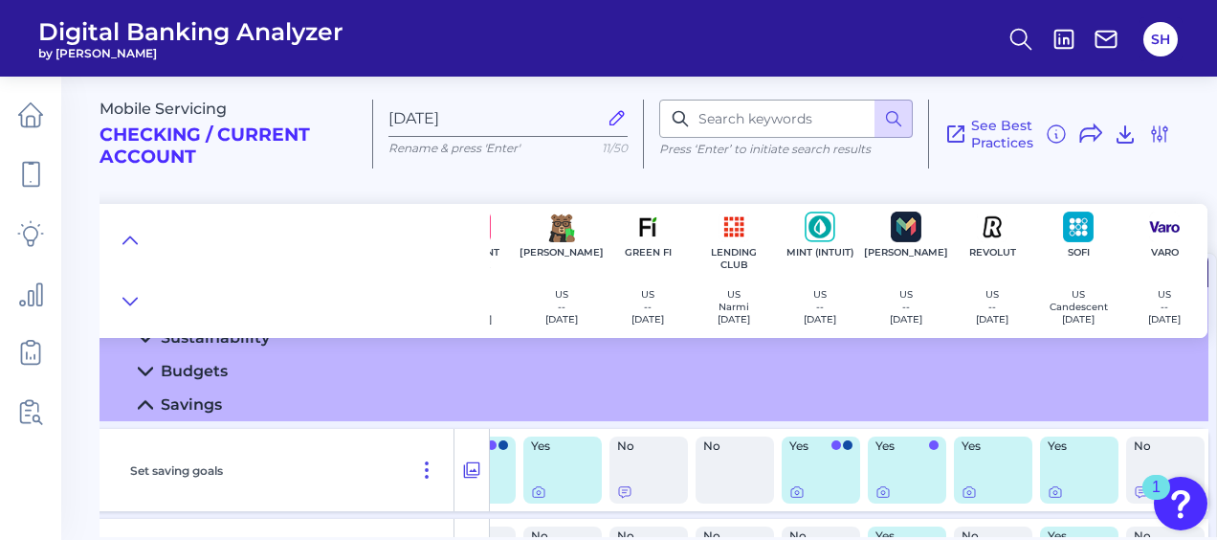
scroll to position [101, 236]
